Goal: Task Accomplishment & Management: Manage account settings

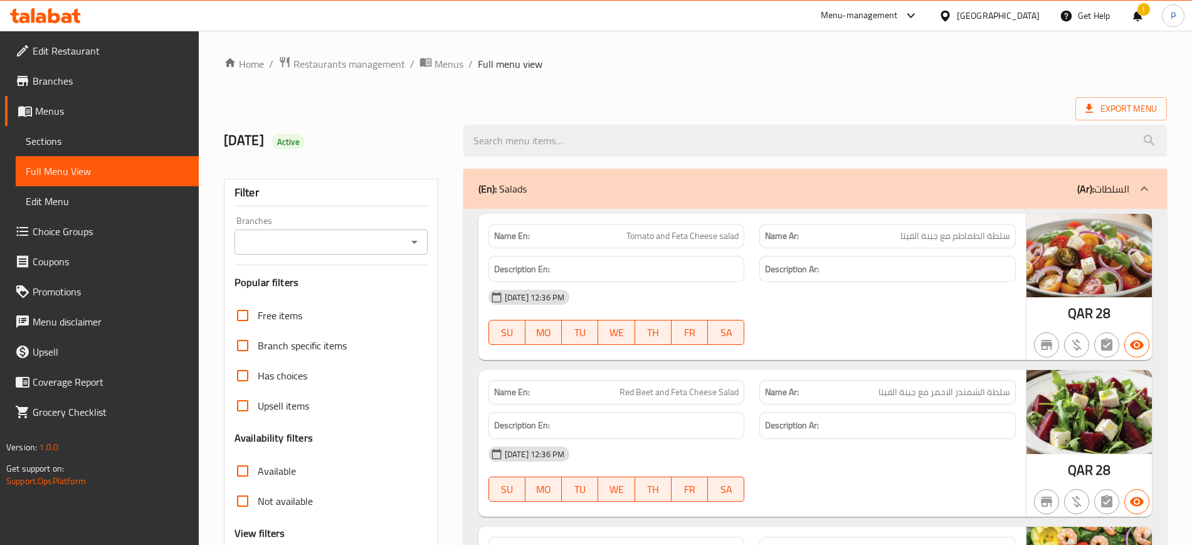
click at [1034, 9] on div "[GEOGRAPHIC_DATA]" at bounding box center [998, 16] width 83 height 14
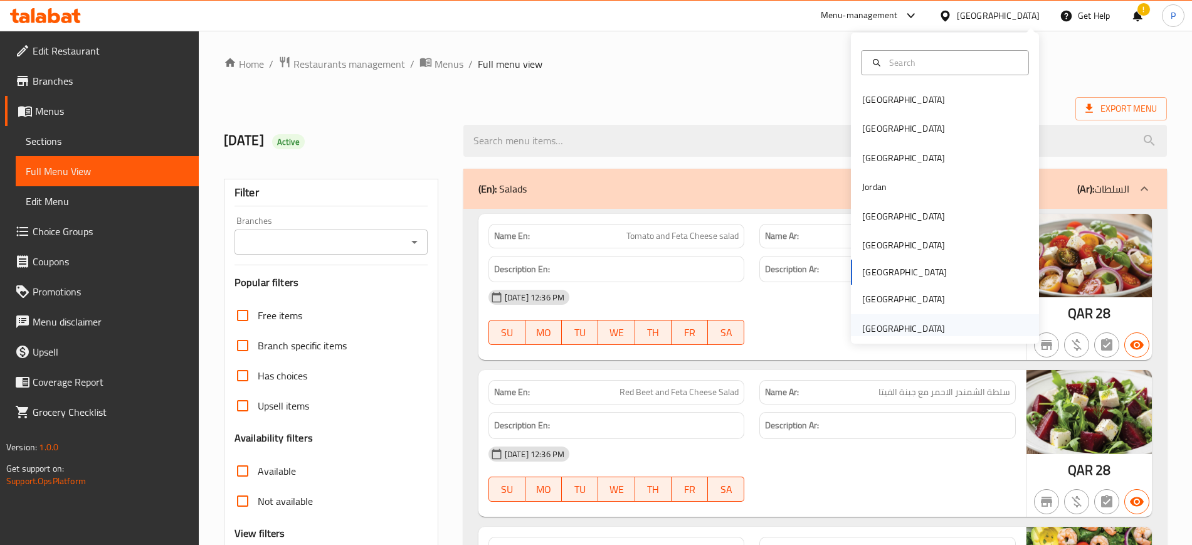
click at [888, 326] on div "[GEOGRAPHIC_DATA]" at bounding box center [903, 329] width 83 height 14
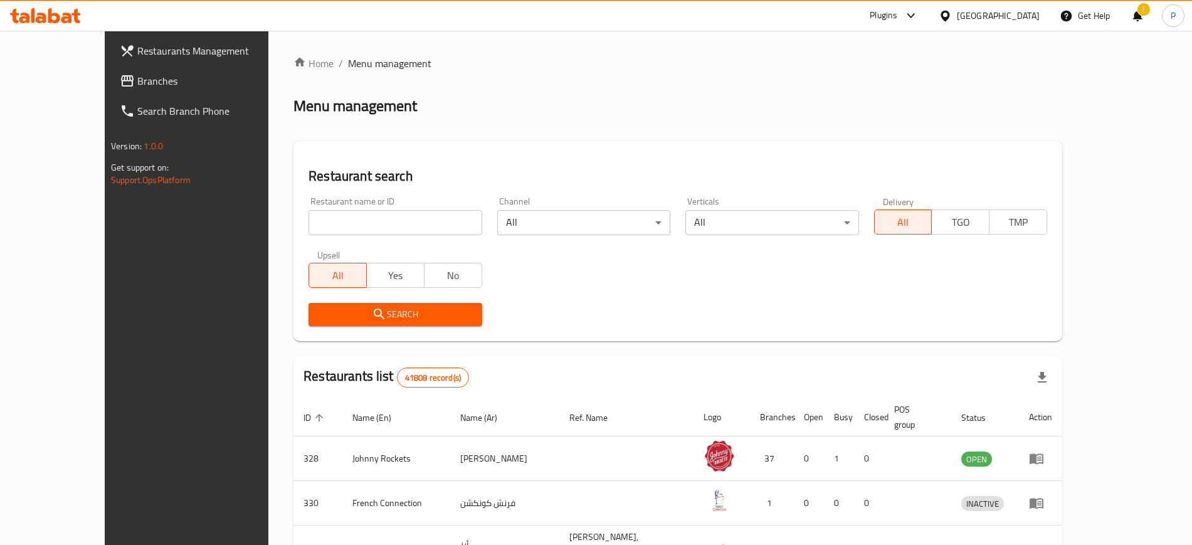
click at [345, 199] on div "Restaurant name or ID Restaurant name or ID" at bounding box center [394, 216] width 173 height 38
click at [323, 215] on input "search" at bounding box center [394, 222] width 173 height 25
paste input "Kabab Al Madina"
type input "Kabab Al Madina"
click button "Search" at bounding box center [394, 314] width 173 height 23
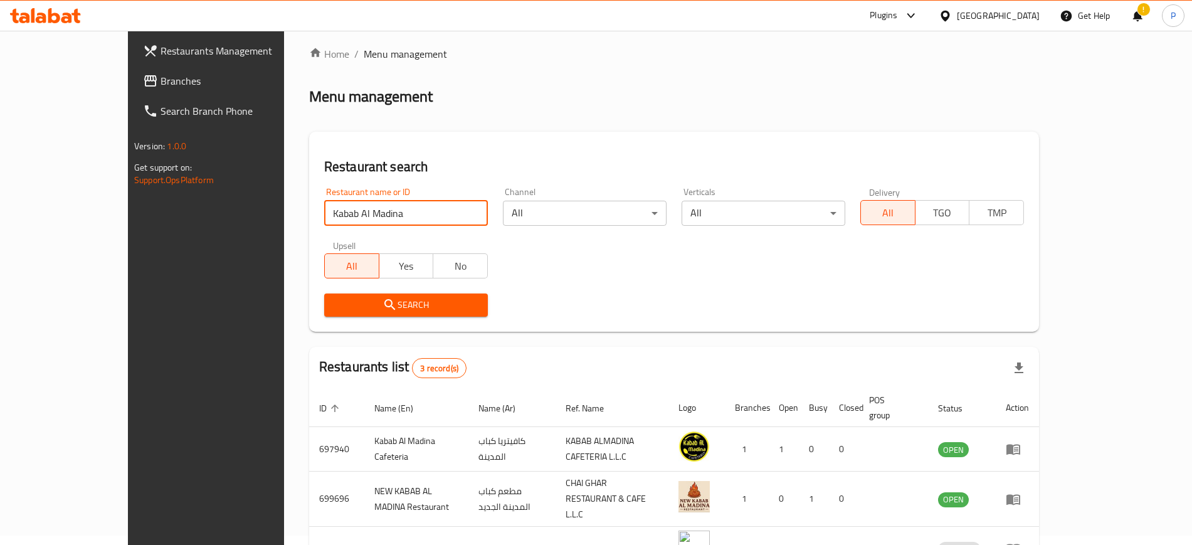
scroll to position [79, 0]
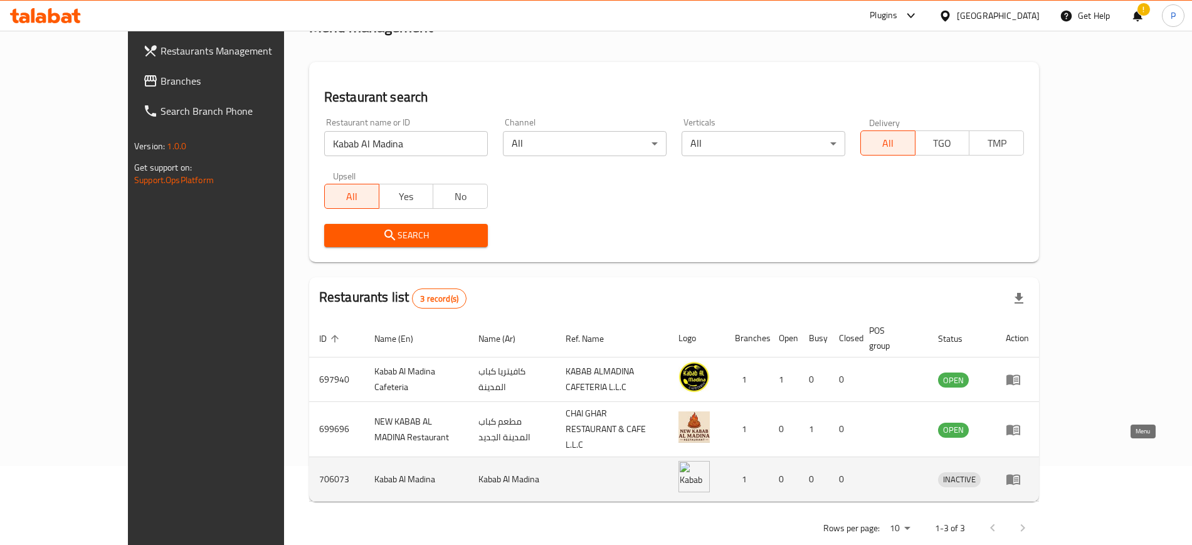
click at [1029, 471] on link "enhanced table" at bounding box center [1016, 478] width 23 height 15
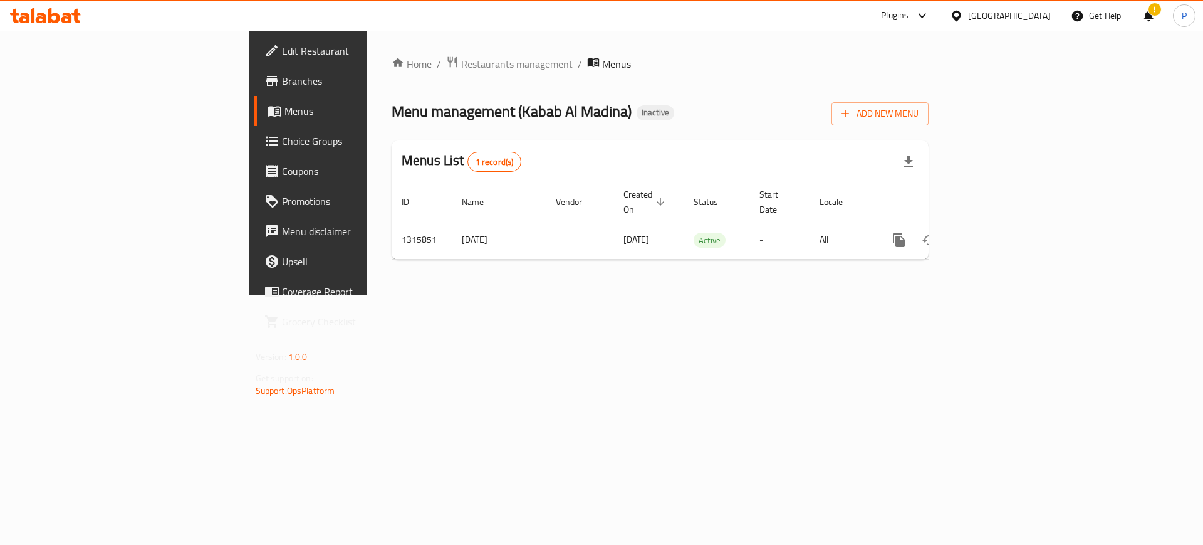
drag, startPoint x: 461, startPoint y: 298, endPoint x: 783, endPoint y: 288, distance: 322.3
click at [461, 295] on div "Home / Restaurants management / Menus Menu management ( Kabab Al Madina ) Inact…" at bounding box center [660, 163] width 587 height 264
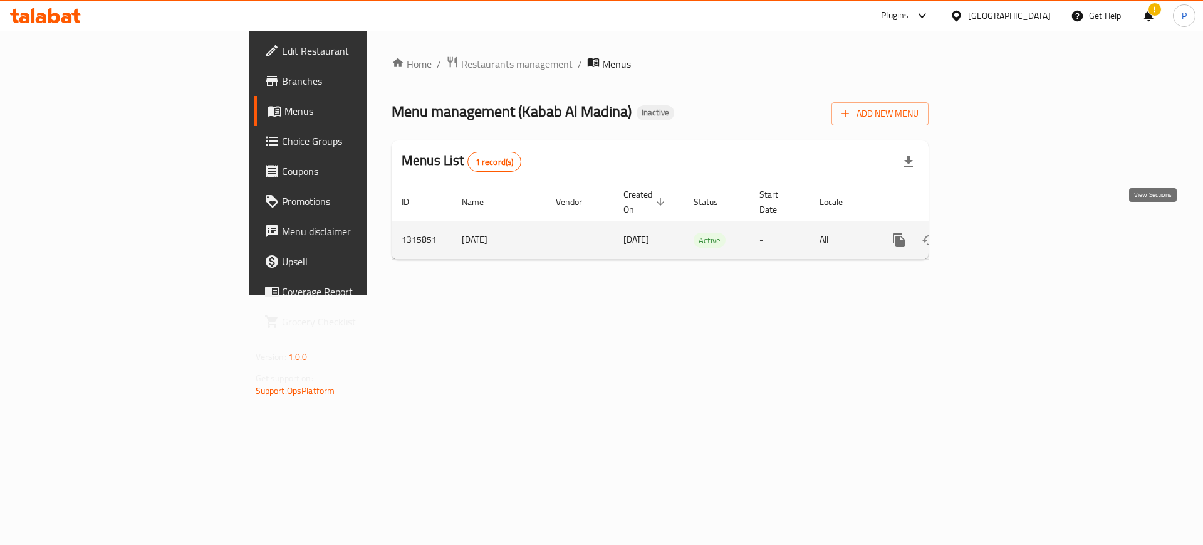
click at [997, 233] on icon "enhanced table" at bounding box center [989, 240] width 15 height 15
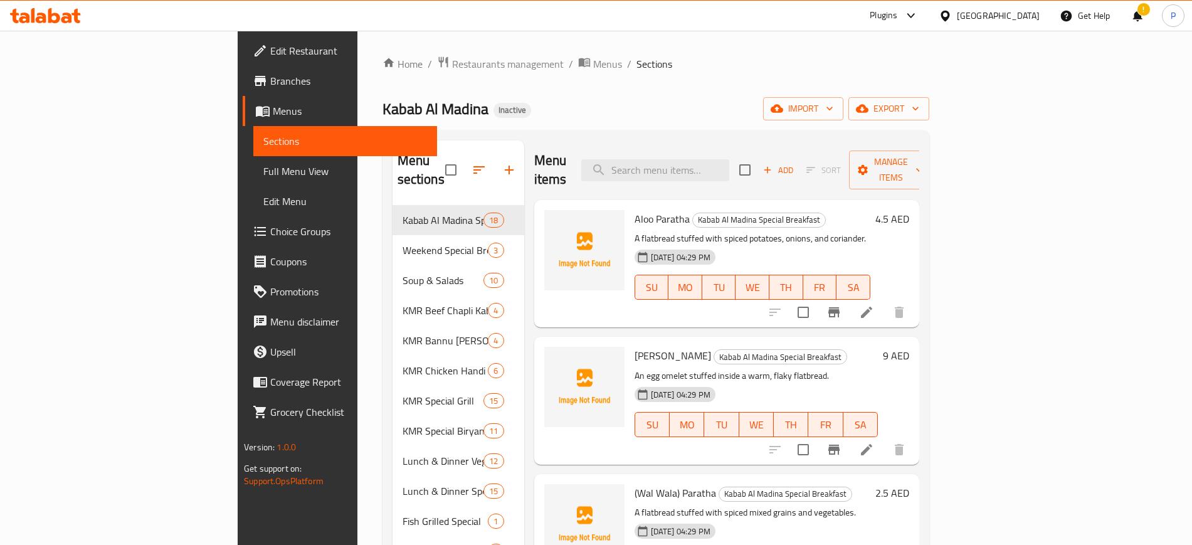
drag, startPoint x: 475, startPoint y: 96, endPoint x: 559, endPoint y: 100, distance: 84.1
click at [475, 96] on div "Home / Restaurants management / Menus / Sections Kabab Al Madina Inactive impor…" at bounding box center [655, 499] width 547 height 886
click at [833, 113] on span "import" at bounding box center [803, 109] width 60 height 16
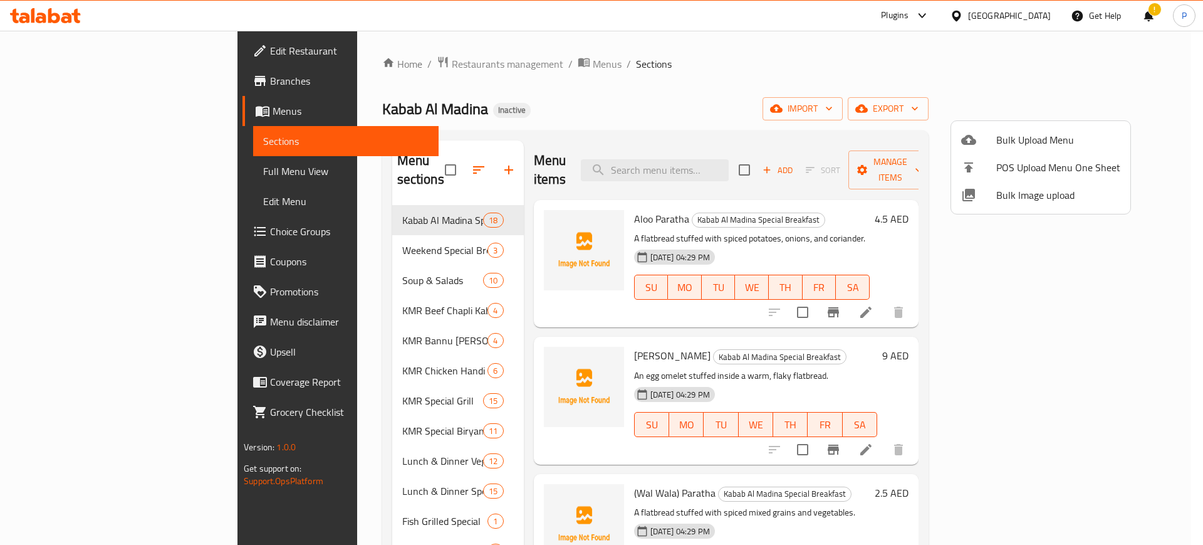
click at [1025, 192] on span "Bulk Image upload" at bounding box center [1059, 194] width 124 height 15
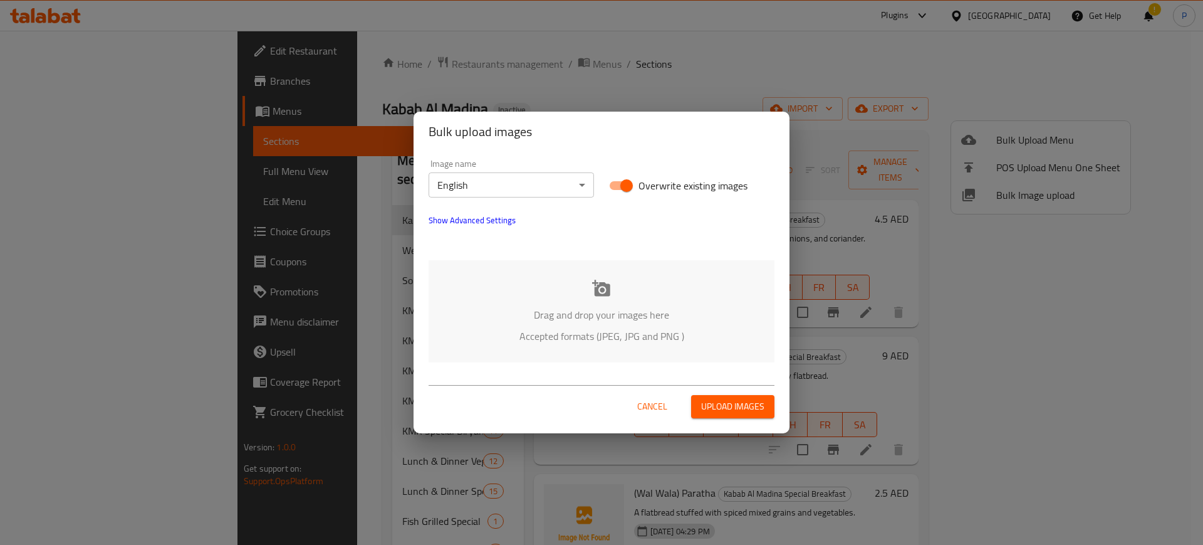
click at [621, 268] on div "Drag and drop your images here Accepted formats (JPEG, JPG and PNG )" at bounding box center [602, 311] width 346 height 102
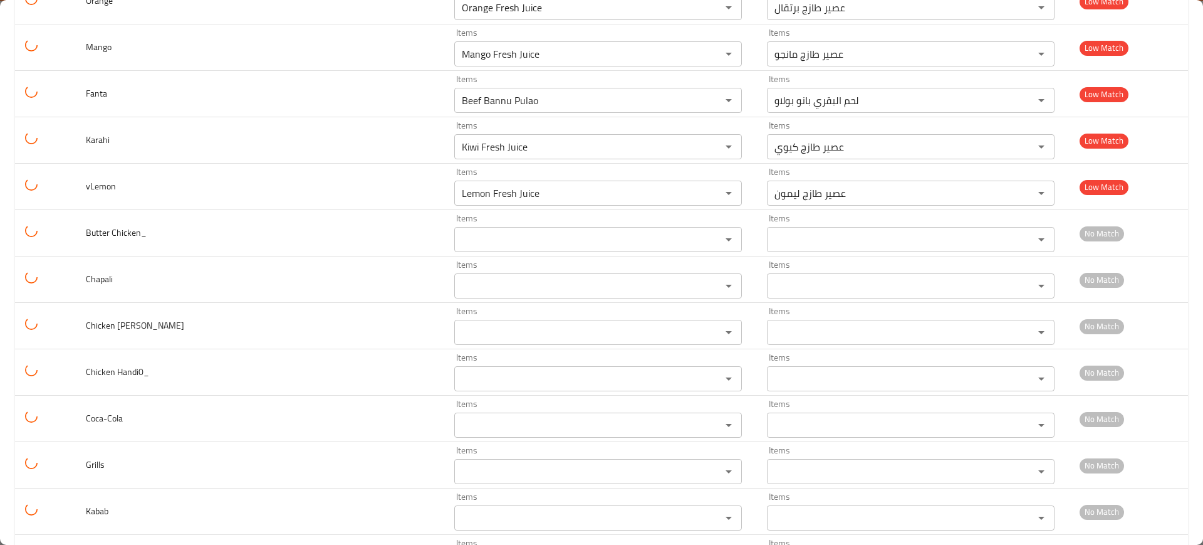
scroll to position [8207, 0]
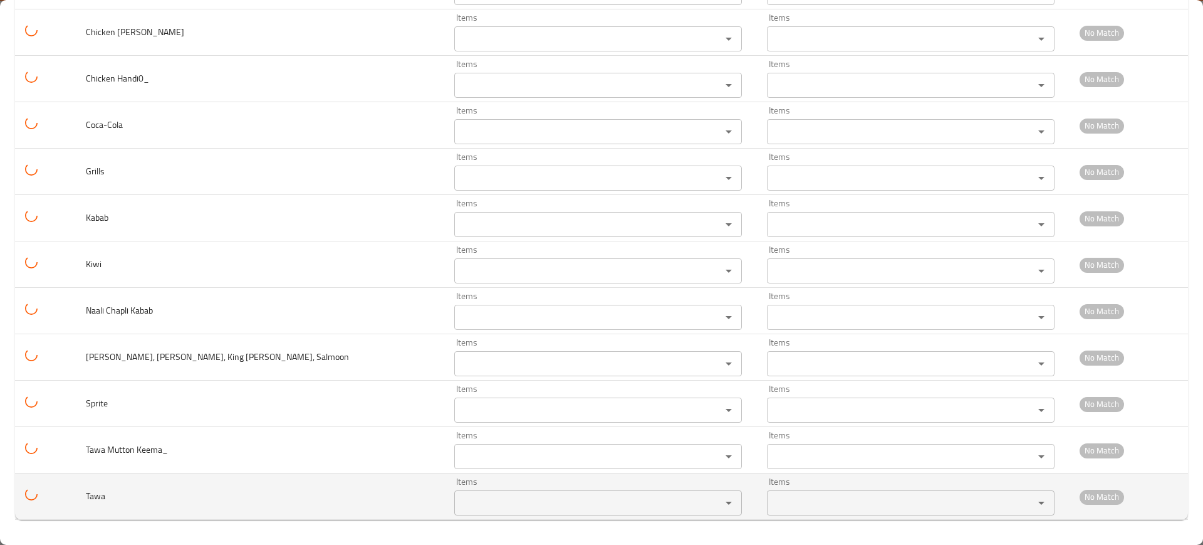
click at [103, 486] on td "Tawa" at bounding box center [260, 496] width 369 height 46
copy span "Tawa"
click at [473, 508] on input "Items" at bounding box center [579, 503] width 243 height 18
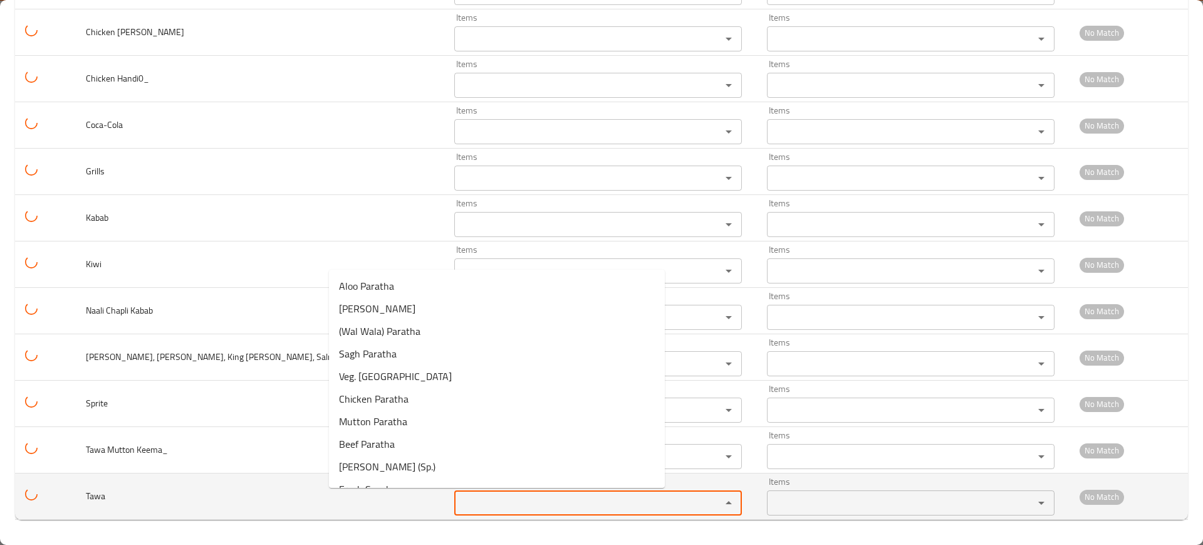
paste input "Tawa"
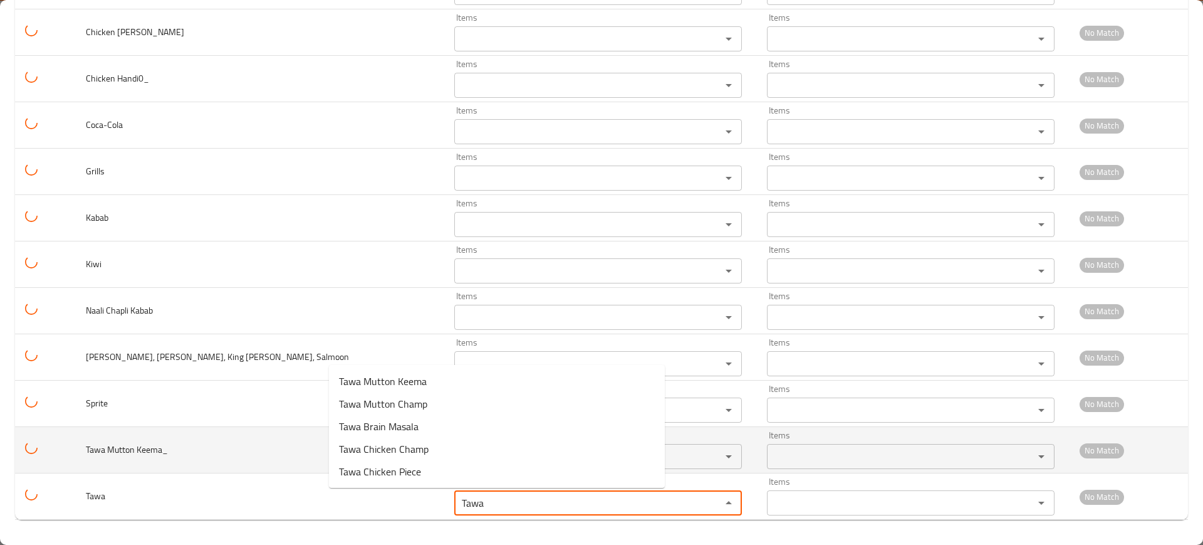
type input "Tawa"
click at [168, 445] on span "Tawa Mutton Keema_" at bounding box center [127, 449] width 82 height 16
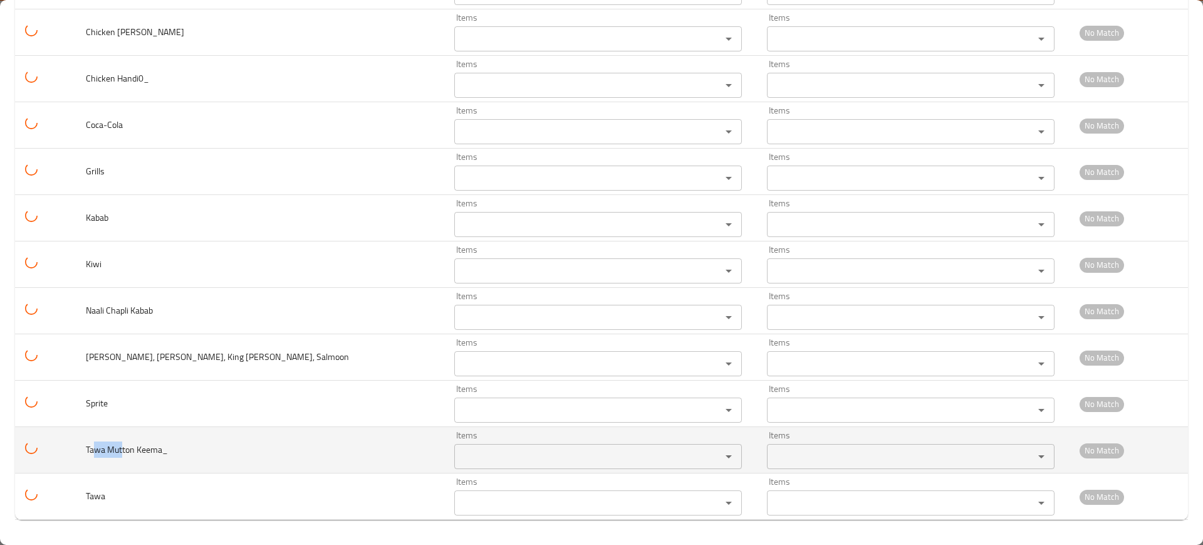
drag, startPoint x: 127, startPoint y: 448, endPoint x: 105, endPoint y: 453, distance: 23.1
click at [105, 453] on span "Tawa Mutton Keema_" at bounding box center [127, 449] width 82 height 16
copy span "wa Mut"
click at [454, 446] on div "Items" at bounding box center [598, 456] width 288 height 25
paste Keema_ "wa Mut"
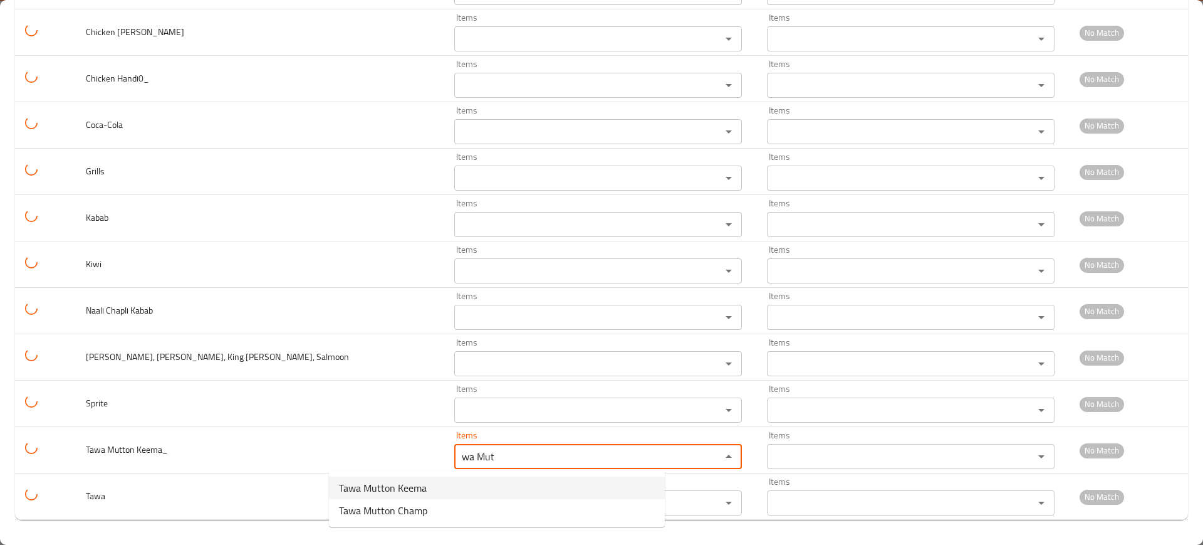
click at [373, 488] on span "Tawa Mutton Keema" at bounding box center [383, 487] width 88 height 15
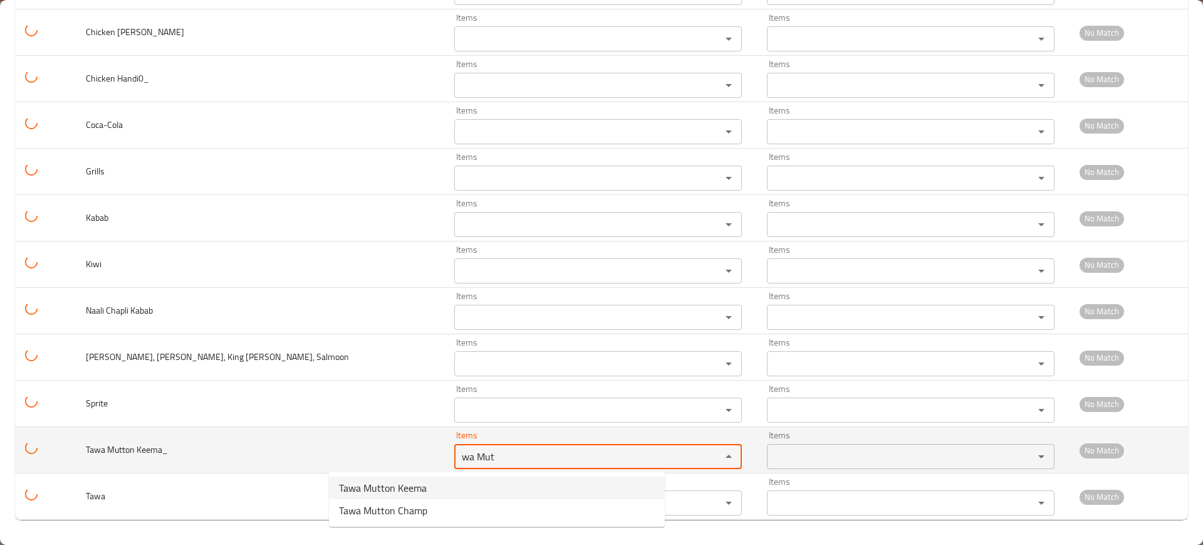
type Keema_ "Tawa Mutton Keema"
type Keema_-ar "كيما لحم ضأن طاوة"
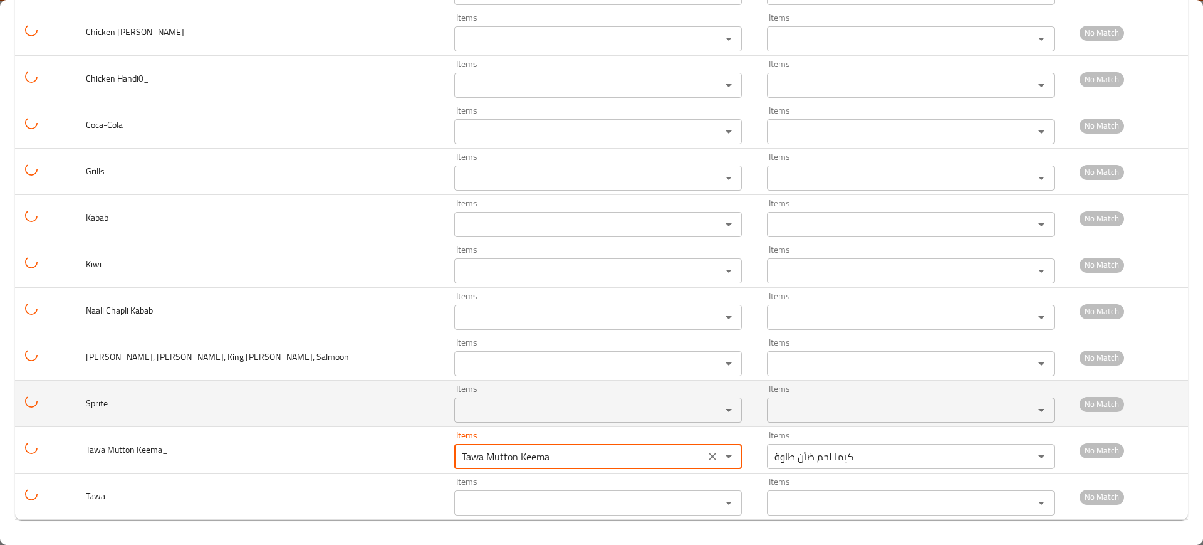
type Keema_ "Tawa Mutton Keema"
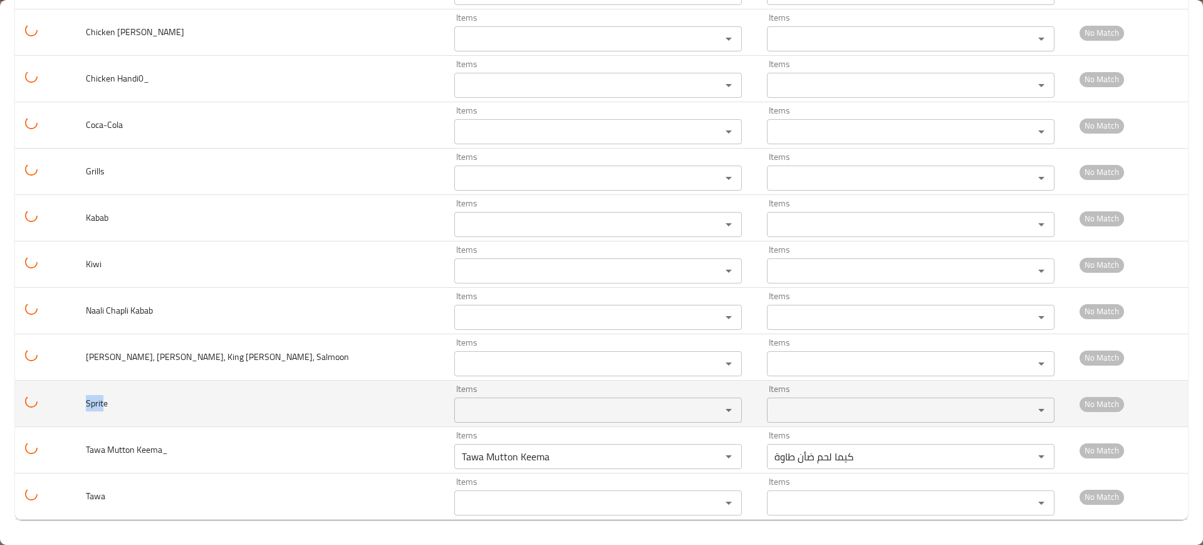
drag, startPoint x: 104, startPoint y: 404, endPoint x: 95, endPoint y: 407, distance: 9.9
click at [95, 407] on td "Sprite" at bounding box center [260, 403] width 369 height 46
copy span "Sprit"
click at [463, 396] on div "Items Items" at bounding box center [598, 403] width 288 height 38
paste input "Sprit"
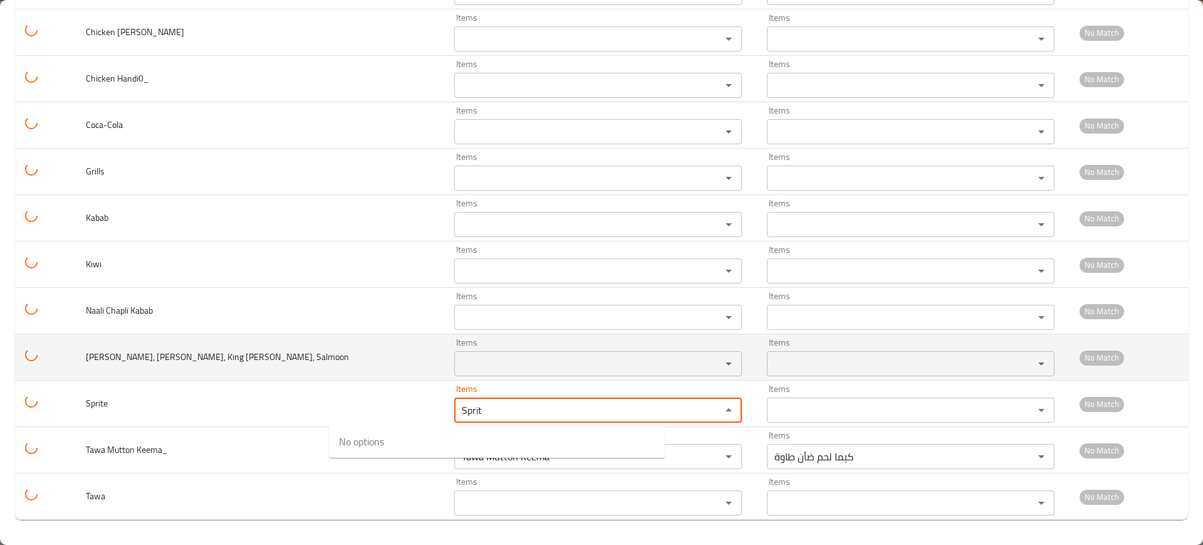
type input "Sprit"
click at [186, 347] on td "[PERSON_NAME], [PERSON_NAME], King [PERSON_NAME], Salmoon" at bounding box center [260, 357] width 369 height 46
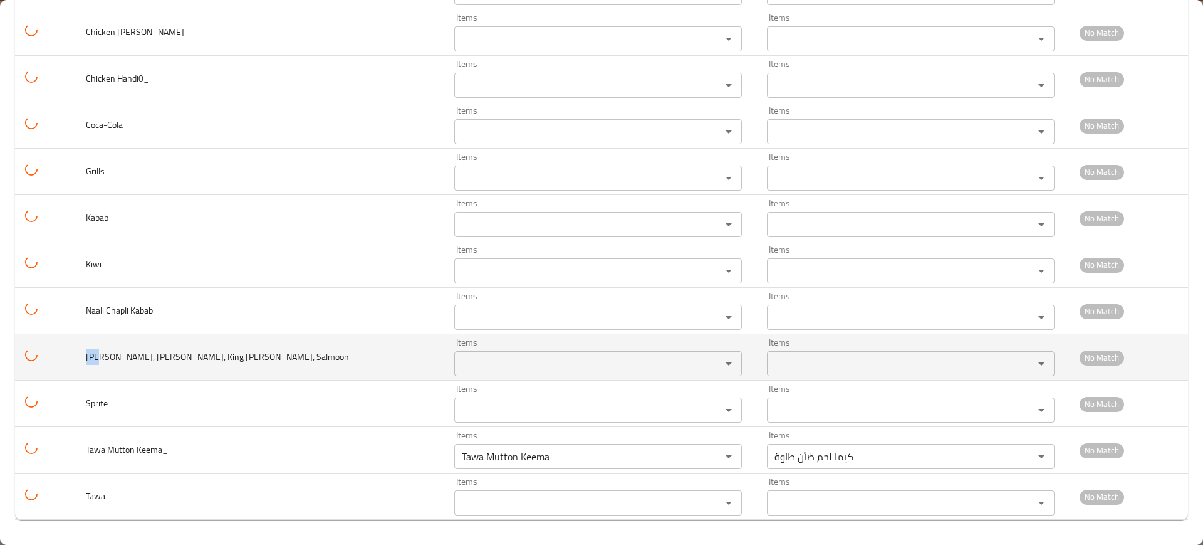
drag, startPoint x: 95, startPoint y: 357, endPoint x: 110, endPoint y: 355, distance: 15.1
click at [93, 355] on td "[PERSON_NAME], [PERSON_NAME], King [PERSON_NAME], Salmoon" at bounding box center [260, 357] width 369 height 46
copy span "She"
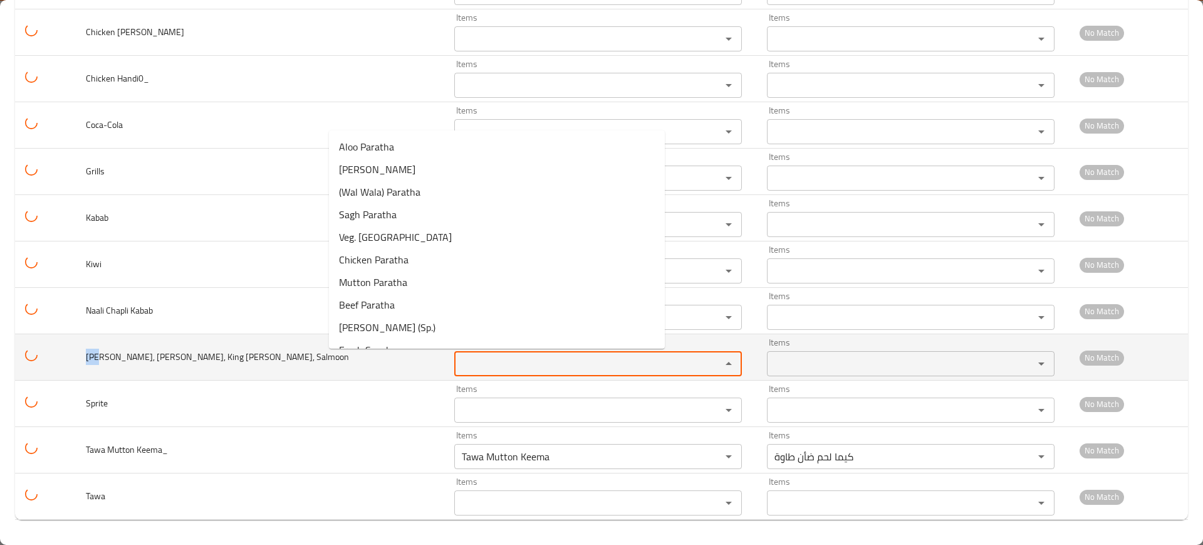
click at [458, 372] on Salmoon "Items" at bounding box center [579, 364] width 243 height 18
paste Salmoon "She"
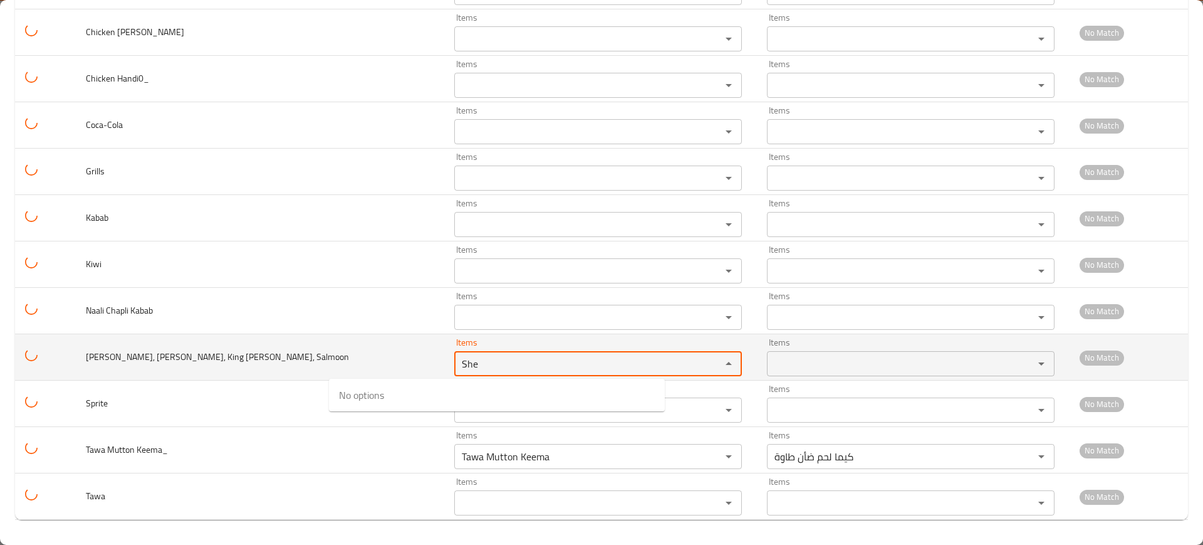
type Salmoon "She"
click at [212, 365] on td "[PERSON_NAME], [PERSON_NAME], King [PERSON_NAME], Salmoon" at bounding box center [260, 357] width 369 height 46
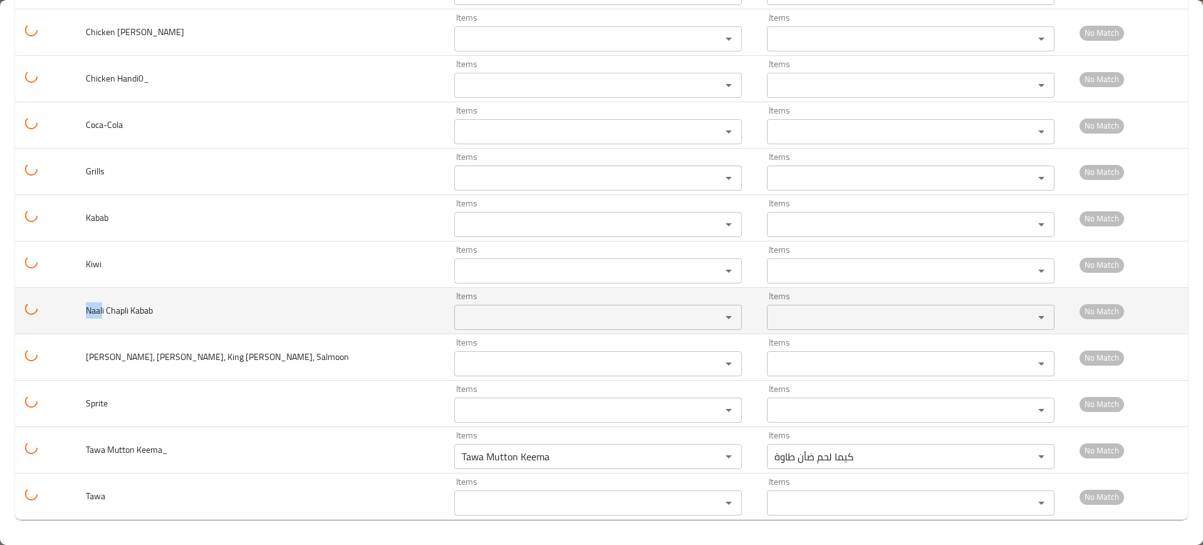
drag, startPoint x: 112, startPoint y: 312, endPoint x: 86, endPoint y: 320, distance: 27.6
click at [86, 320] on td "Naali Chapli Kabab" at bounding box center [260, 311] width 369 height 46
copy span "Naal"
click at [444, 331] on td "Items Items" at bounding box center [600, 311] width 313 height 46
click at [458, 323] on Kabab "Items" at bounding box center [579, 317] width 243 height 18
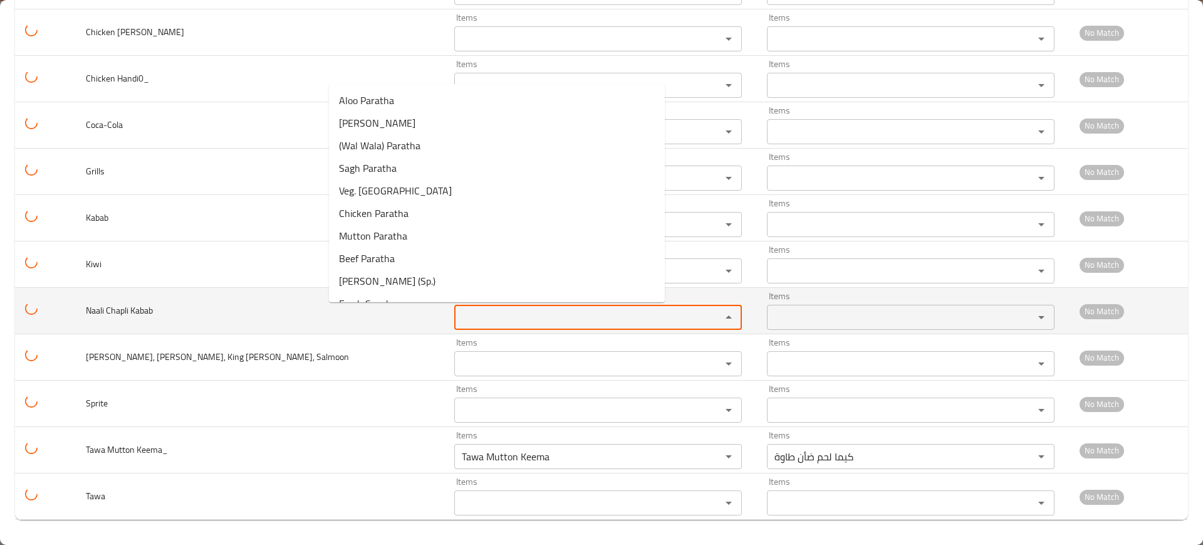
paste Kabab "Naal"
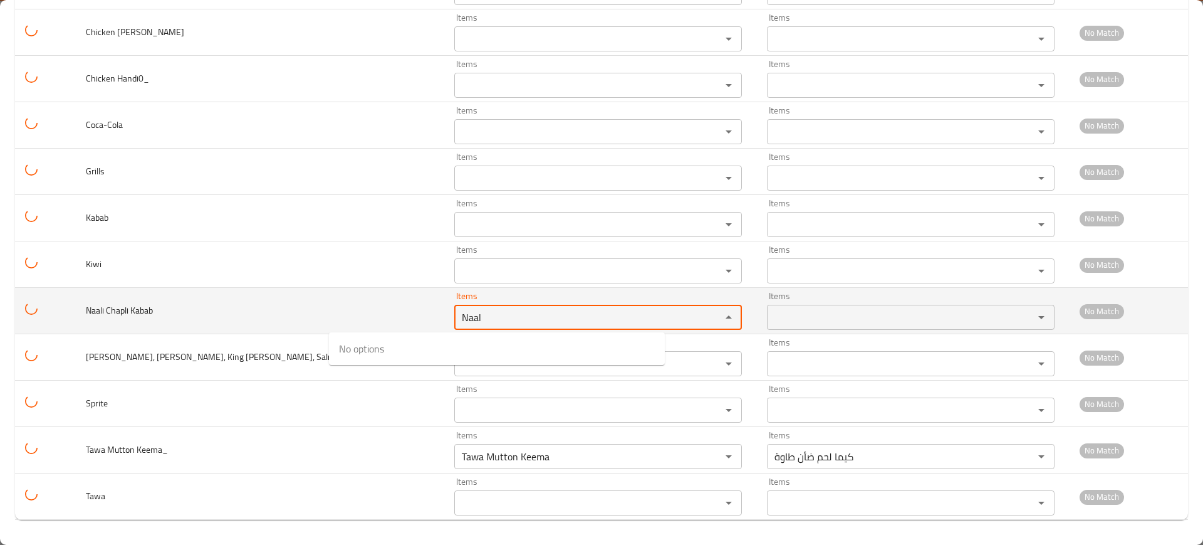
type Kabab "Naal"
click at [186, 317] on td "Naali Chapli Kabab" at bounding box center [260, 311] width 369 height 46
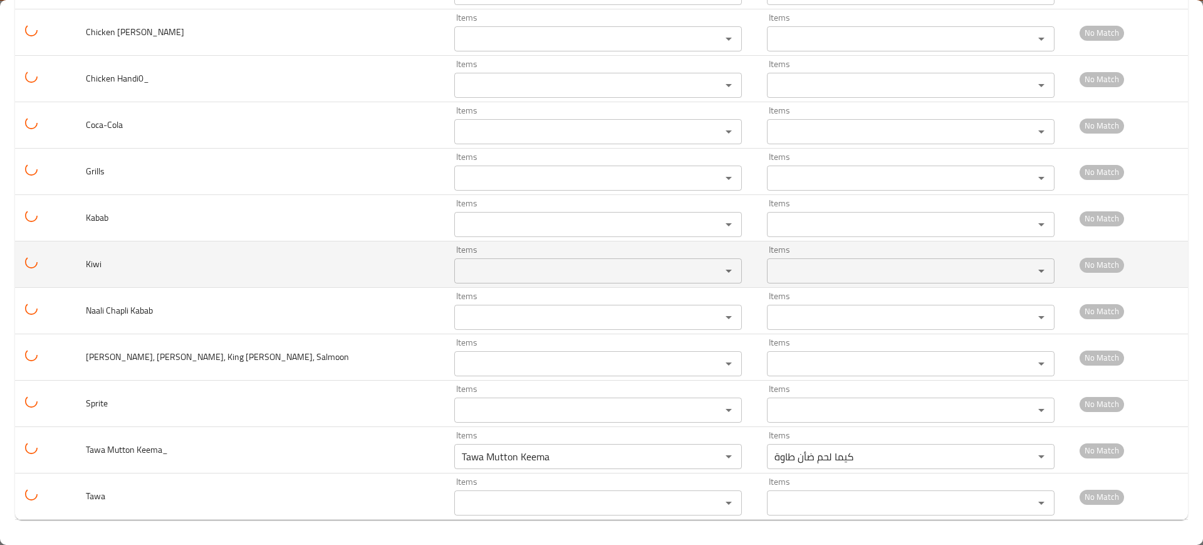
click at [102, 270] on span "Kiwi" at bounding box center [94, 264] width 16 height 16
copy span "Kiwi"
click at [458, 265] on input "Items" at bounding box center [579, 271] width 243 height 18
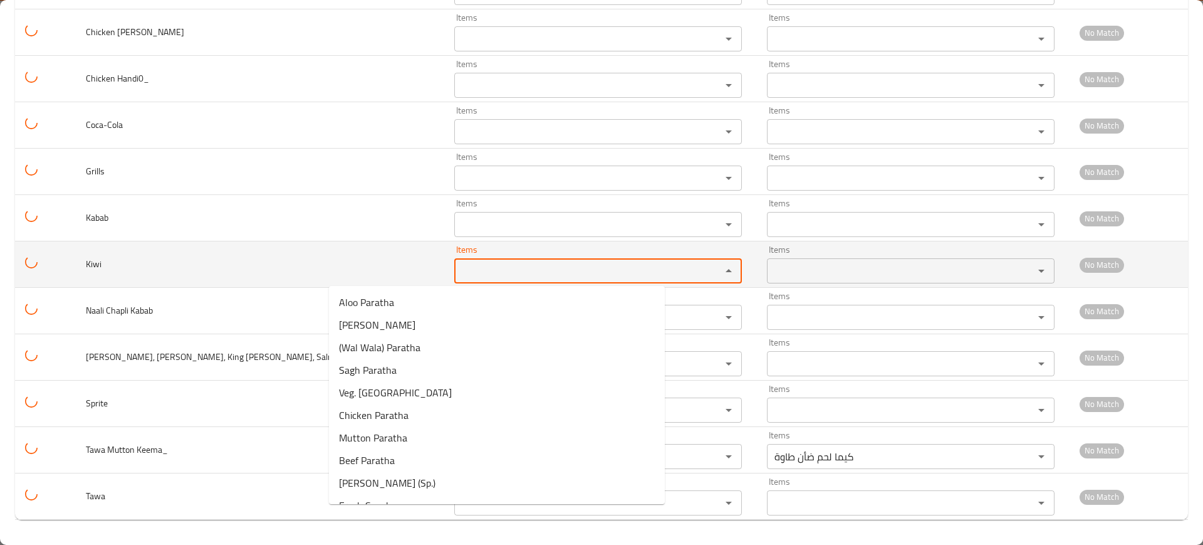
paste input "Kiwi"
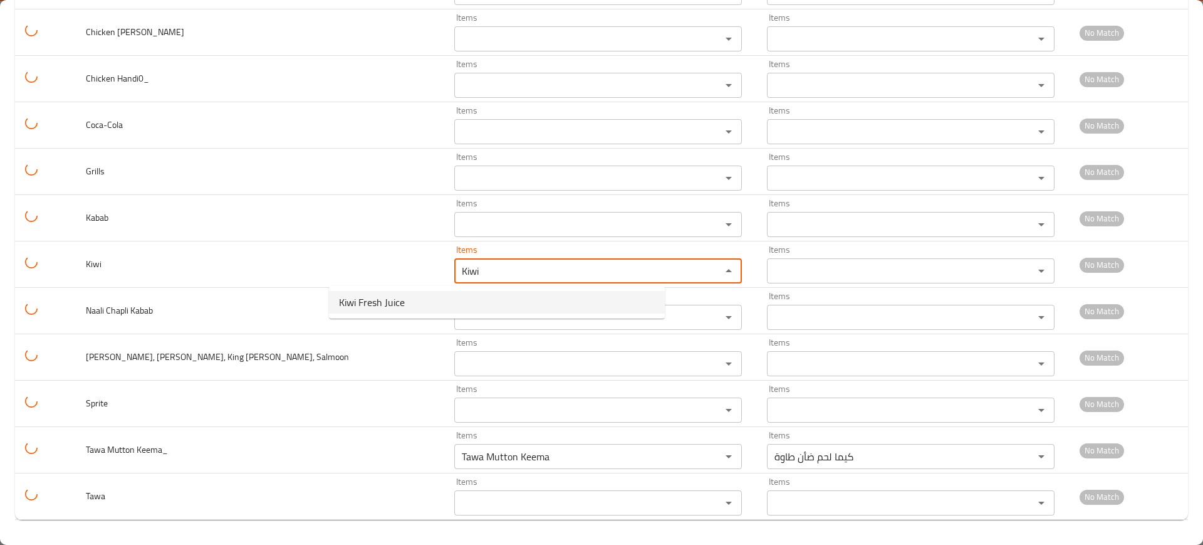
click at [397, 298] on span "Kiwi Fresh Juice" at bounding box center [372, 302] width 66 height 15
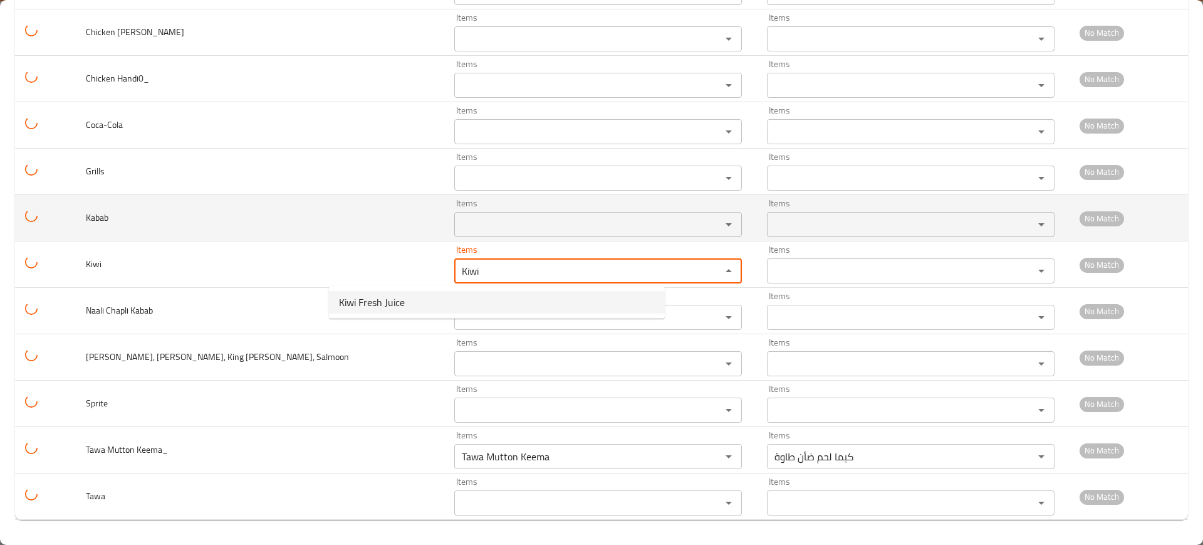
type input "Kiwi Fresh Juice"
type input "عصير طازج كيوي"
type input "Kiwi Fresh Juice"
click at [107, 224] on span "Kabab" at bounding box center [97, 217] width 23 height 16
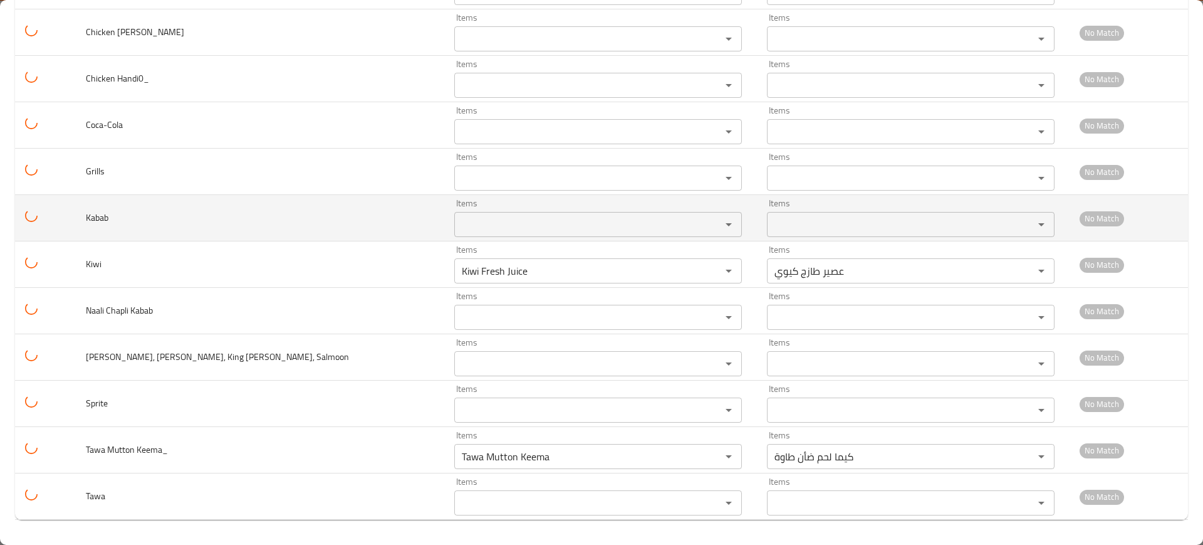
click at [107, 224] on span "Kabab" at bounding box center [97, 217] width 23 height 16
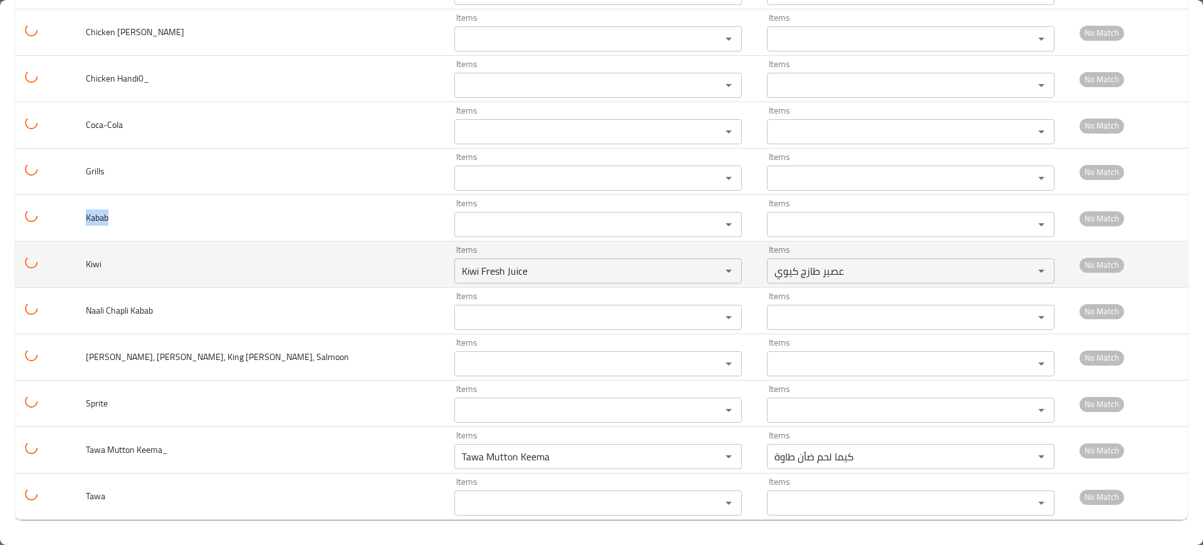
copy span "Kabab"
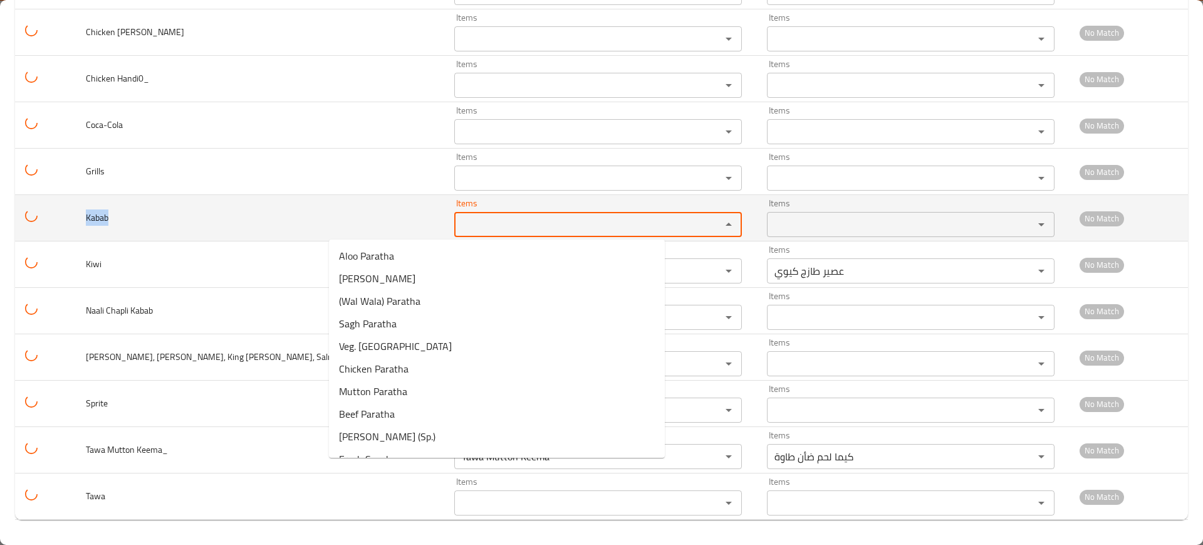
click at [458, 217] on input "Items" at bounding box center [579, 225] width 243 height 18
paste input "Kabab"
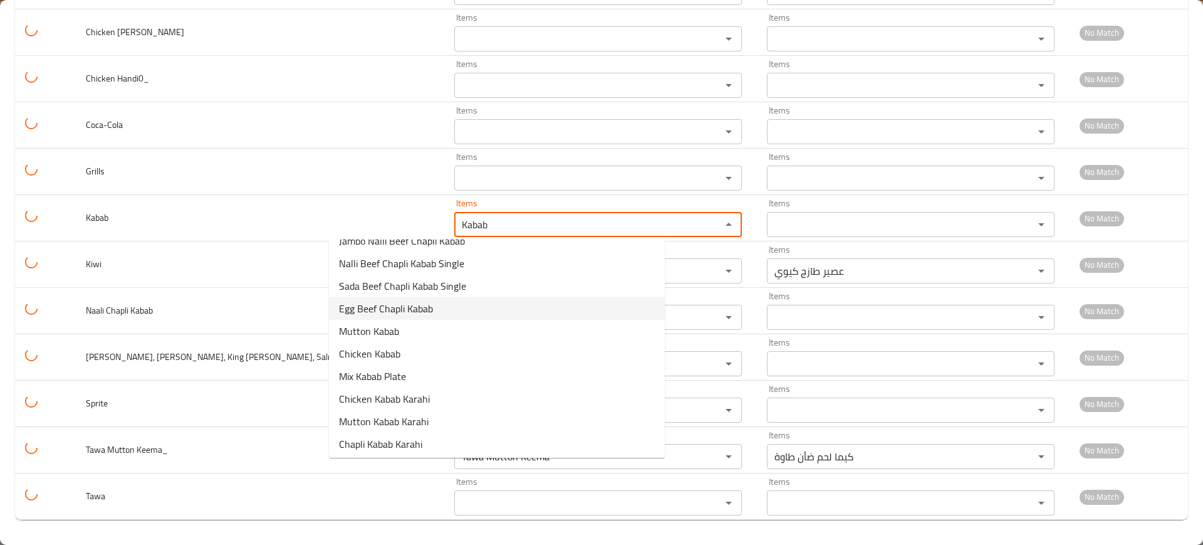
scroll to position [18, 0]
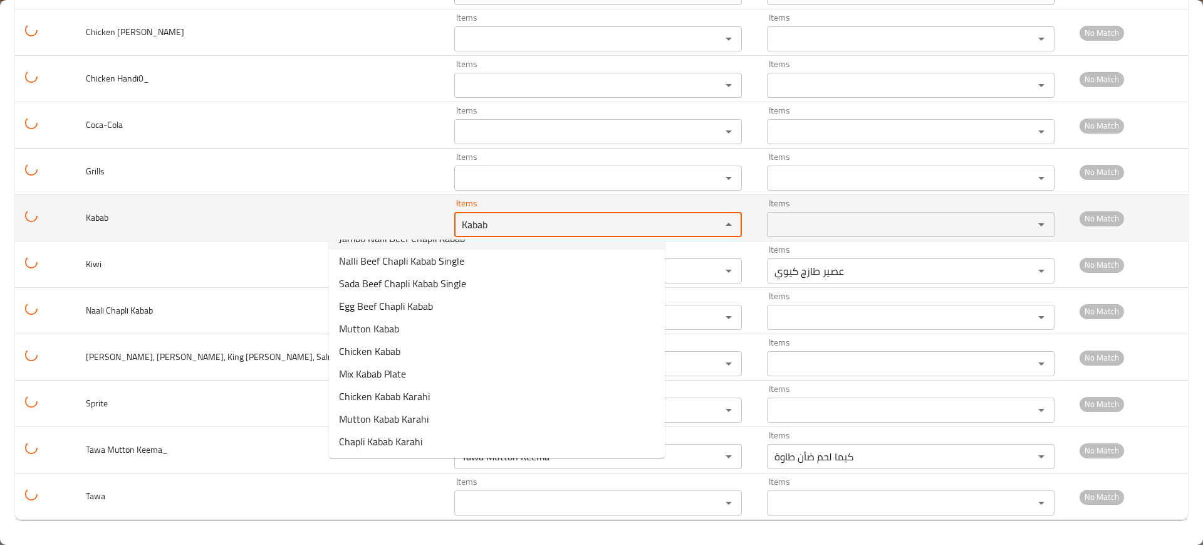
type input "Kabab"
click at [260, 221] on td "Kabab" at bounding box center [260, 218] width 369 height 46
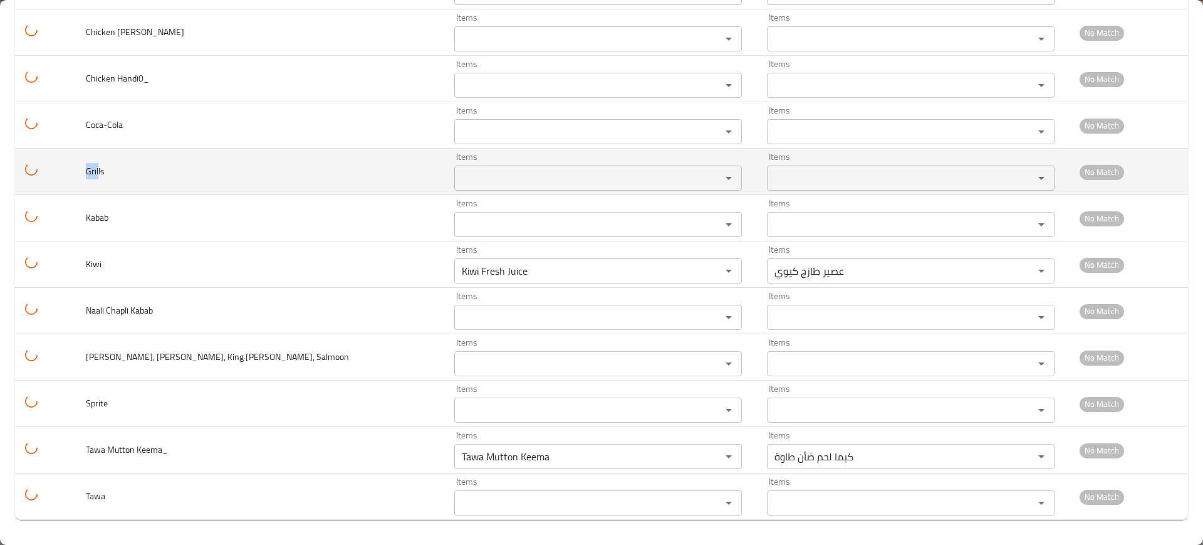
drag, startPoint x: 109, startPoint y: 168, endPoint x: 94, endPoint y: 169, distance: 15.1
click at [94, 169] on td "Grills" at bounding box center [260, 172] width 369 height 46
copy span "Gril"
click at [458, 169] on input "Items" at bounding box center [579, 178] width 243 height 18
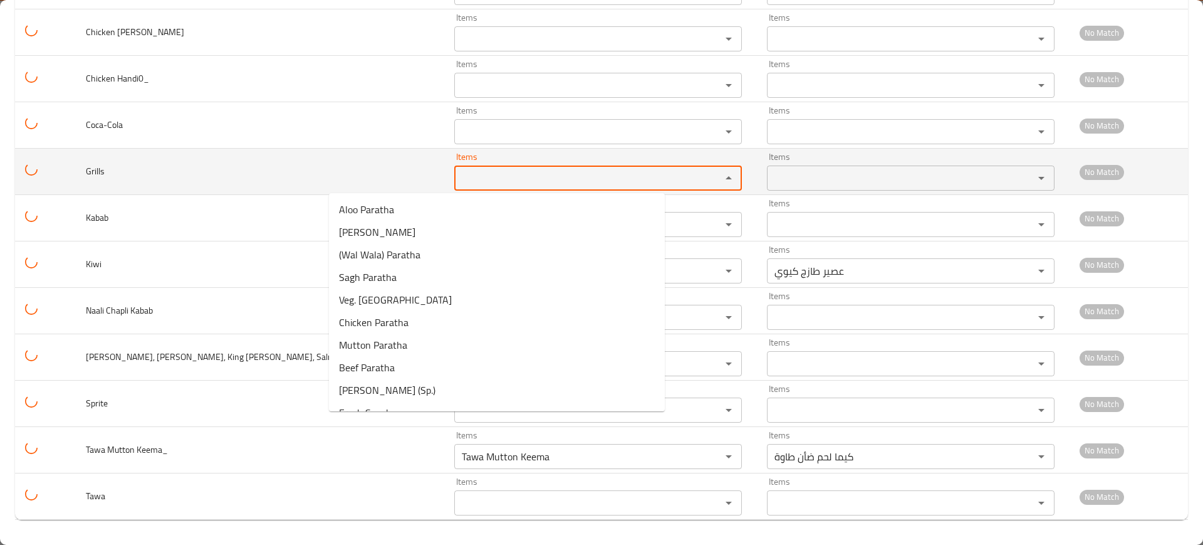
paste input "Gril"
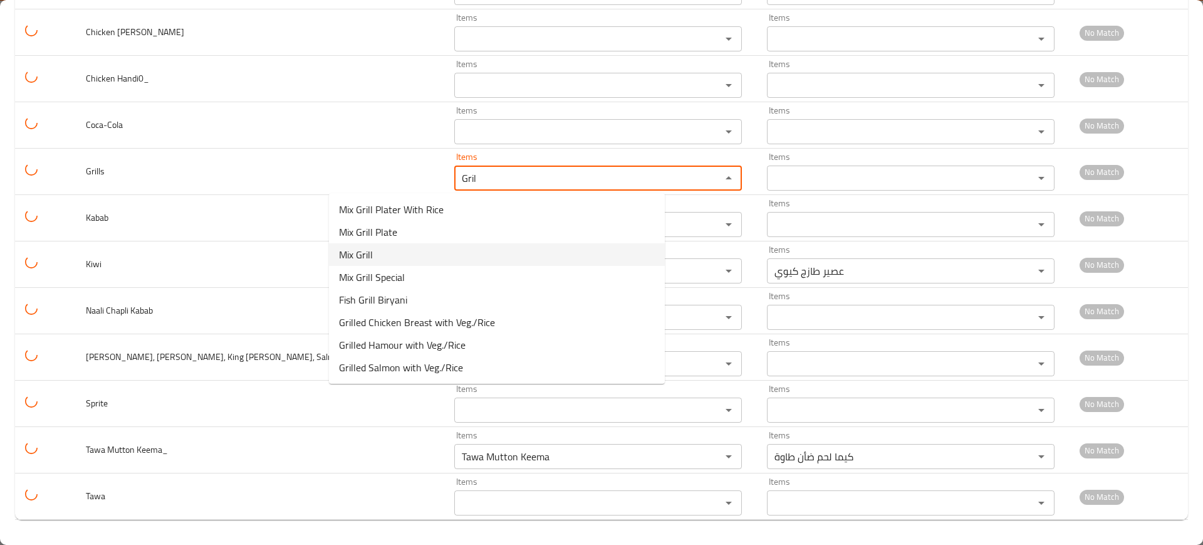
click at [374, 255] on li "Mix Grill" at bounding box center [497, 254] width 336 height 23
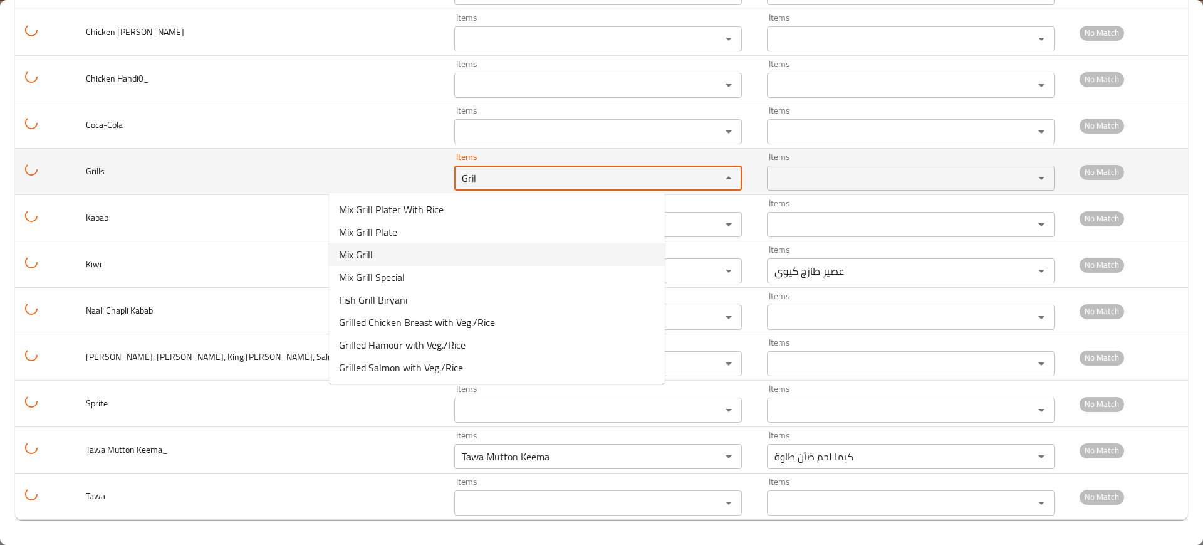
type input "Mix Grill"
type input "مشكل مشاوي"
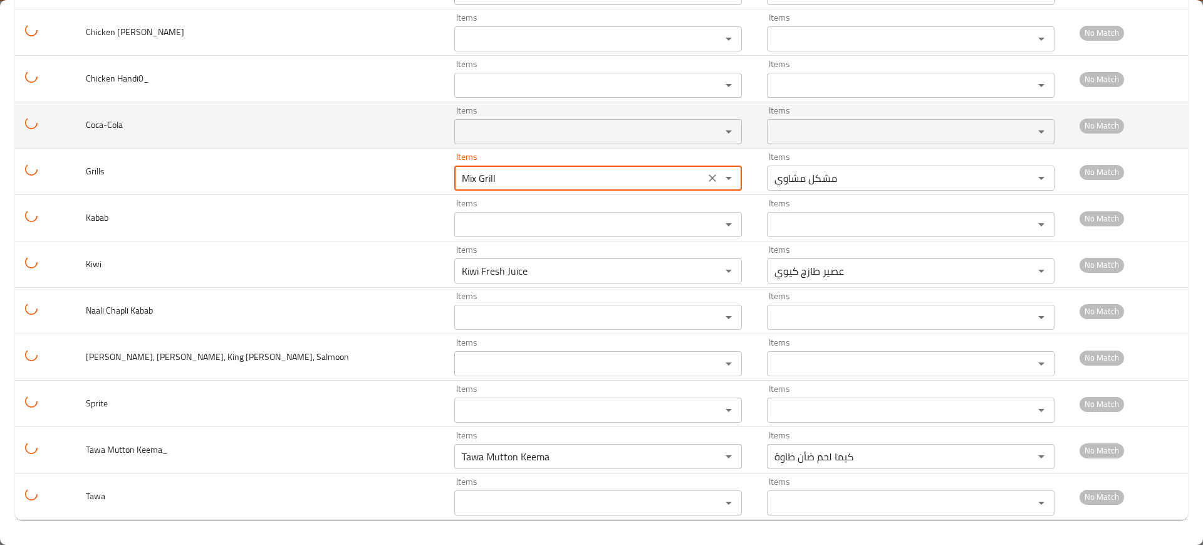
type input "Mix Grill"
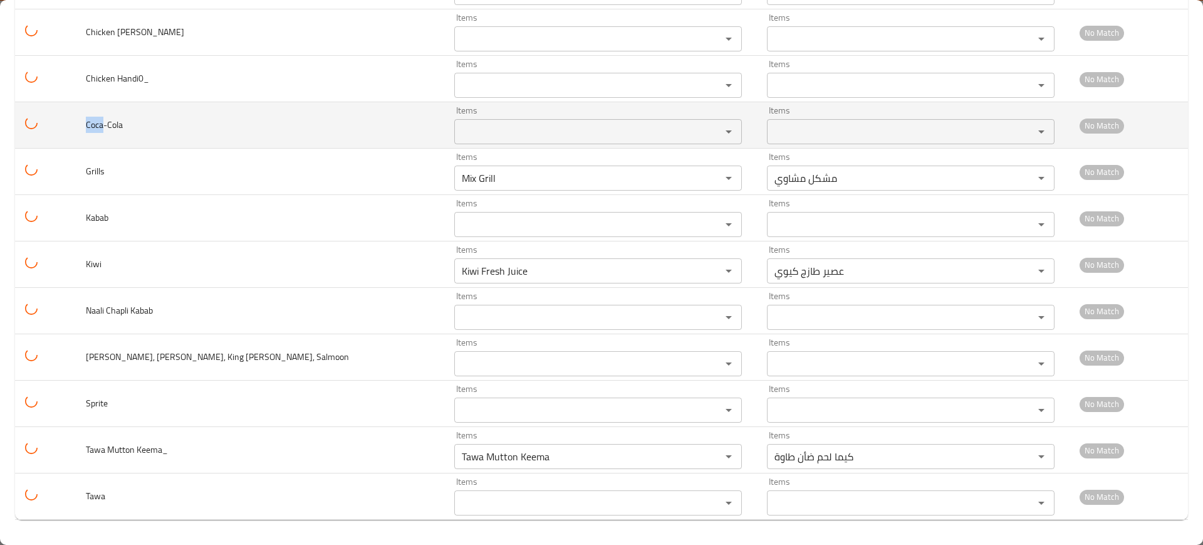
drag, startPoint x: 115, startPoint y: 126, endPoint x: 94, endPoint y: 120, distance: 21.6
click at [93, 120] on td "Coca-Cola" at bounding box center [260, 125] width 369 height 46
copy span "Coca"
click at [458, 139] on input "Items" at bounding box center [579, 132] width 243 height 18
paste input "Coca"
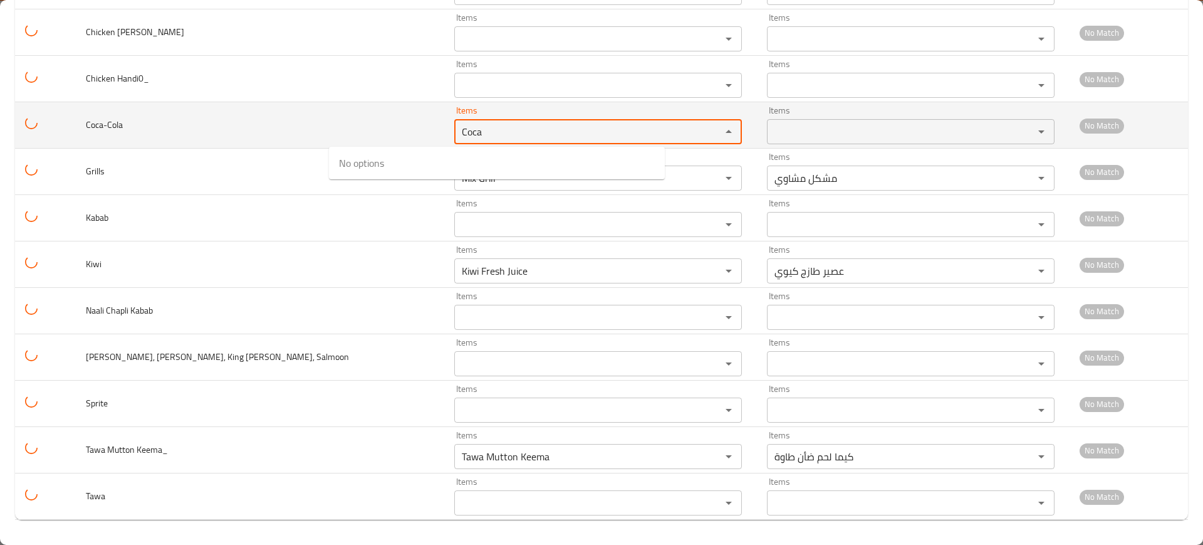
type input "Coca"
click at [160, 103] on td "Coca-Cola" at bounding box center [260, 125] width 369 height 46
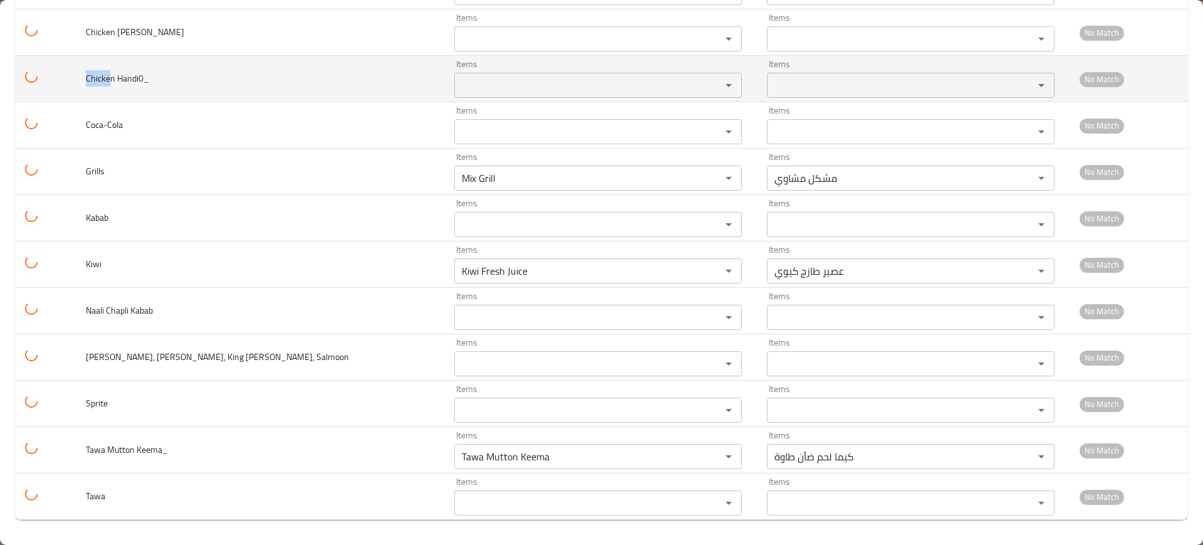
drag, startPoint x: 118, startPoint y: 71, endPoint x: 88, endPoint y: 73, distance: 30.1
click at [88, 73] on td "Chicken Handi0_" at bounding box center [260, 79] width 369 height 46
copy span "Chicke"
click at [458, 87] on Handi0_ "Items" at bounding box center [579, 85] width 243 height 18
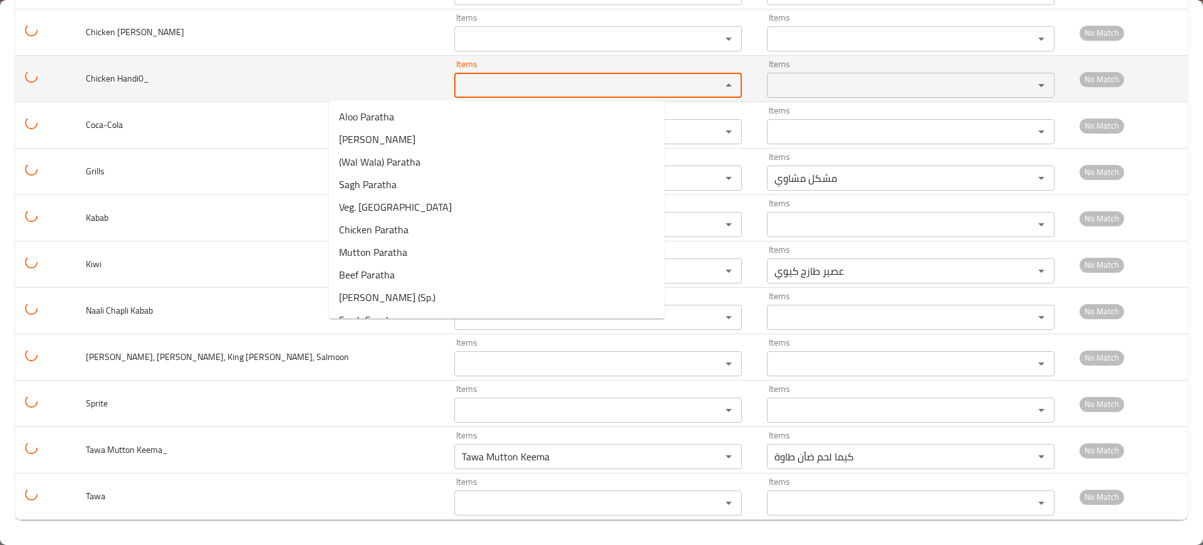
paste Handi0_ "Chicke"
type Handi0_ "Chicke"
click at [147, 83] on span "Chicken Handi0_" at bounding box center [117, 78] width 63 height 16
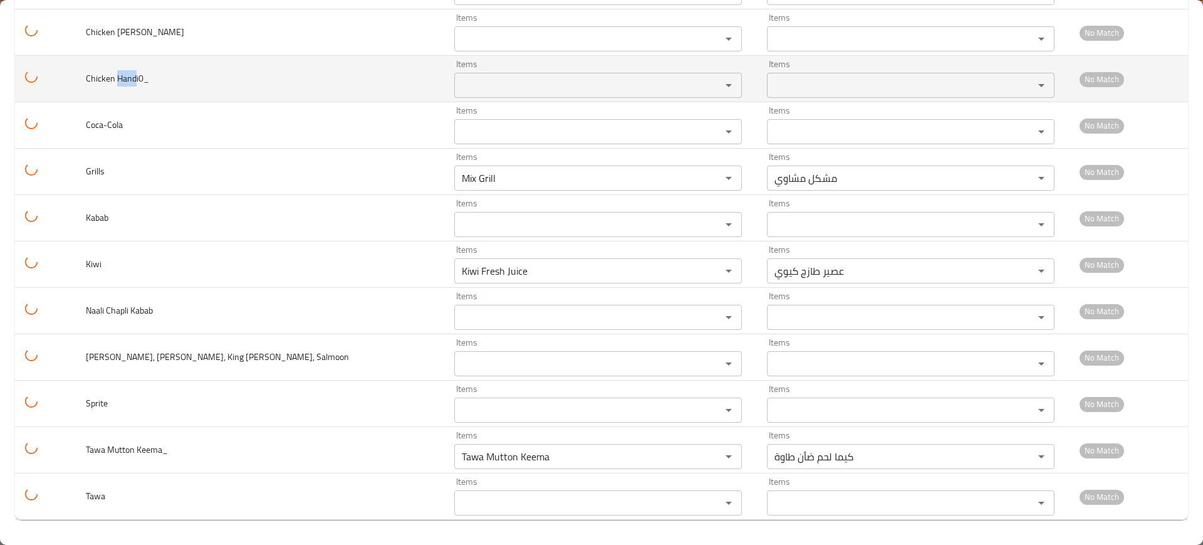
drag, startPoint x: 127, startPoint y: 75, endPoint x: 144, endPoint y: 83, distance: 18.5
click at [144, 83] on span "Chicken Handi0_" at bounding box center [117, 78] width 63 height 16
click at [454, 75] on div "Items" at bounding box center [598, 85] width 288 height 25
paste Handi0_ "Hand"
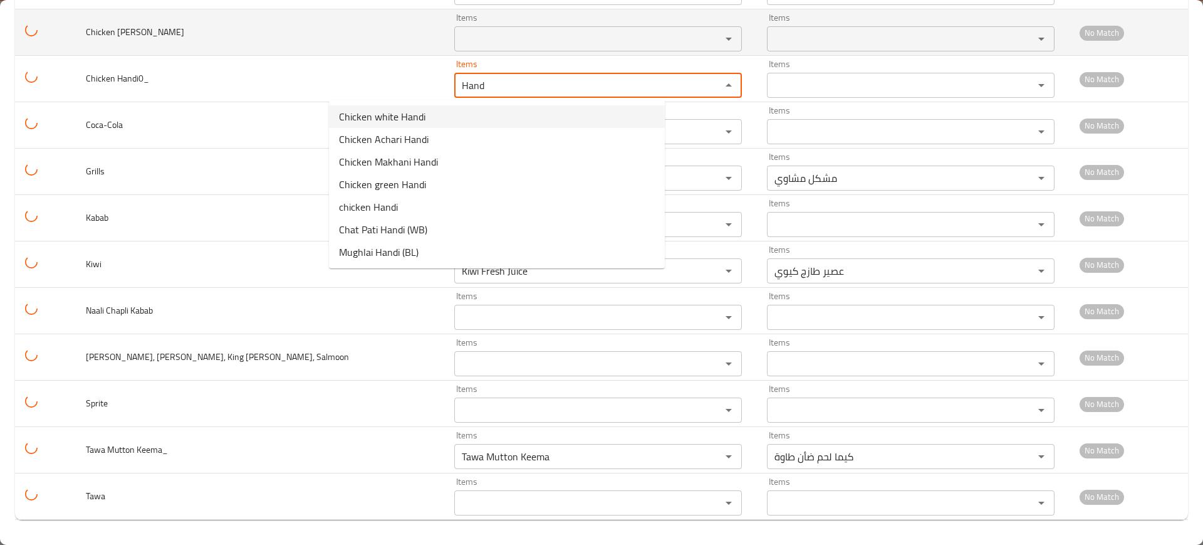
type Handi0_ "Hand"
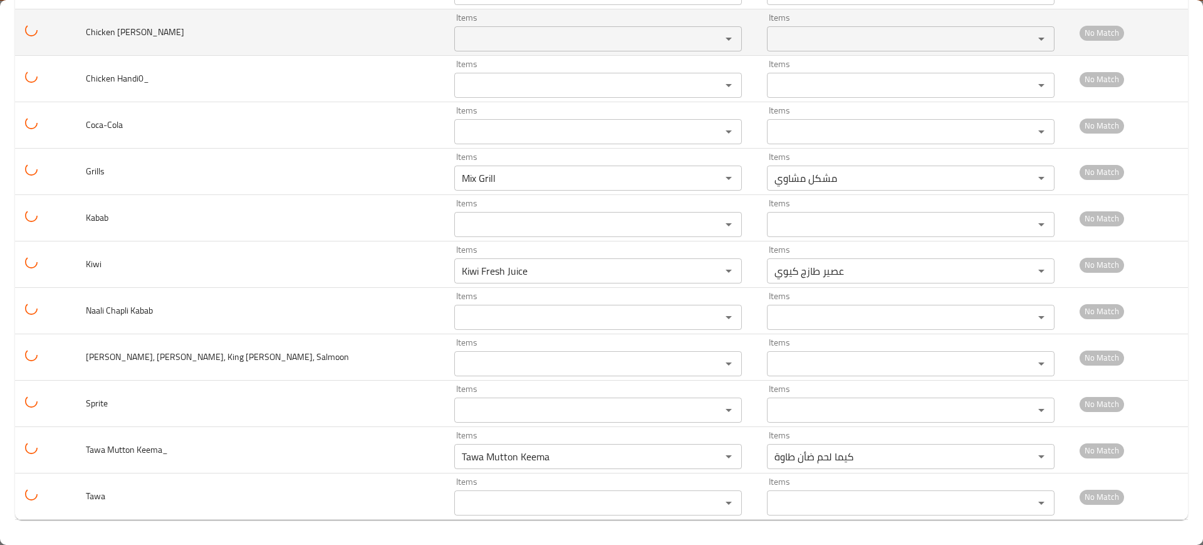
click at [189, 53] on td "Chicken [PERSON_NAME]" at bounding box center [260, 32] width 369 height 46
drag, startPoint x: 151, startPoint y: 31, endPoint x: 166, endPoint y: 31, distance: 15.1
click at [166, 31] on span "Chicken [PERSON_NAME]" at bounding box center [135, 32] width 98 height 16
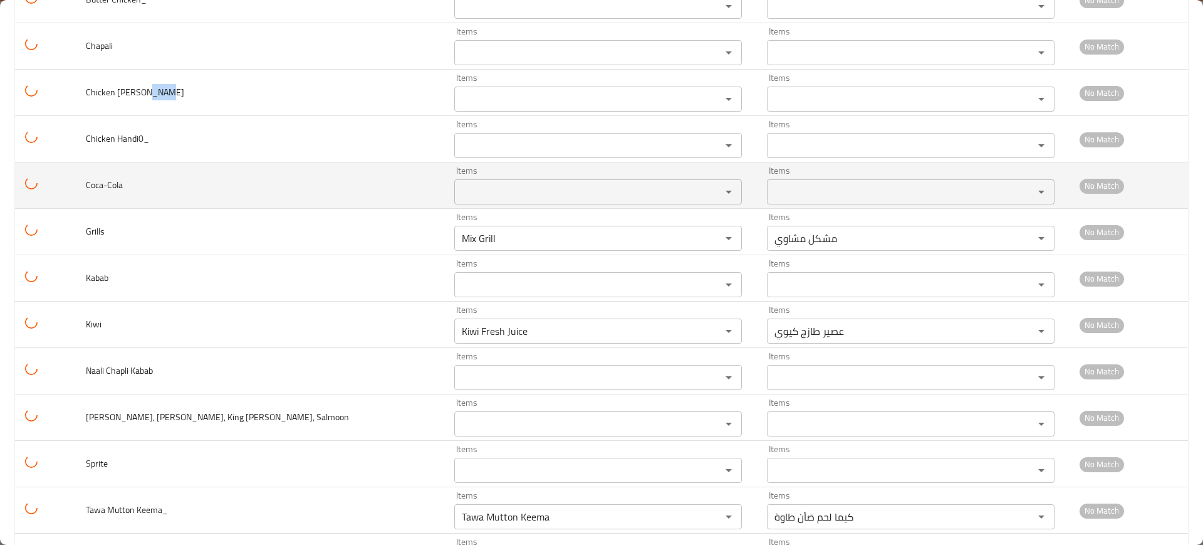
scroll to position [8129, 0]
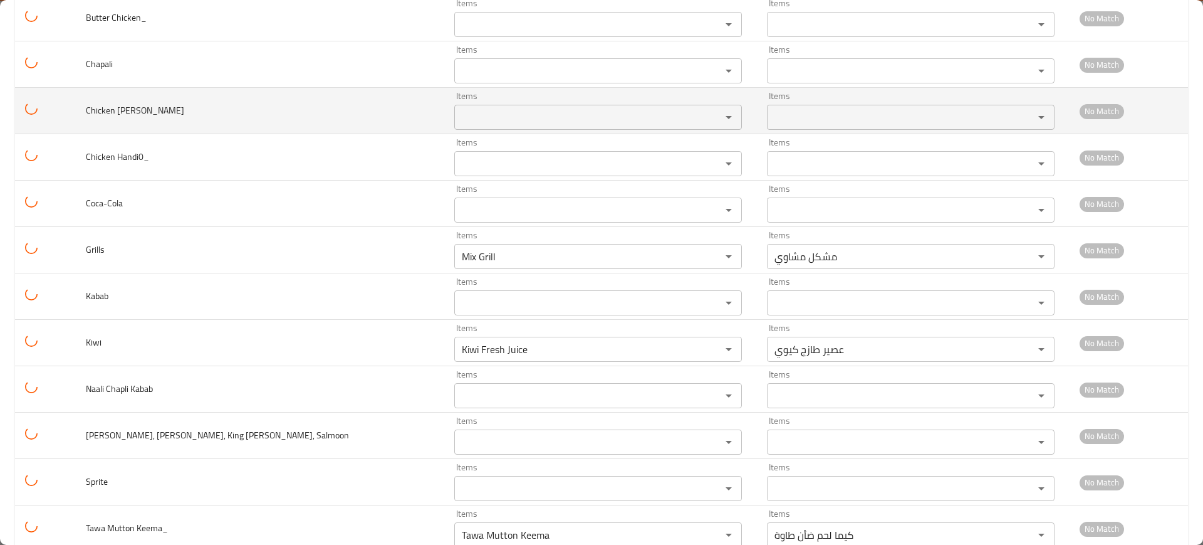
click at [458, 115] on Karahi "Items" at bounding box center [579, 117] width 243 height 18
paste Karahi "[PERSON_NAME]"
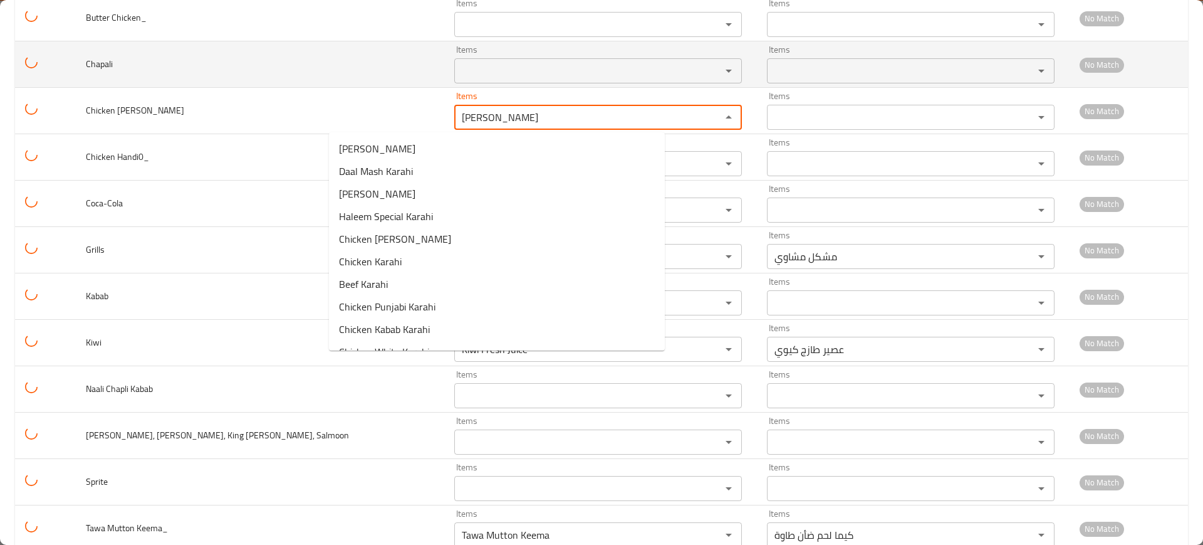
type Karahi "[PERSON_NAME]"
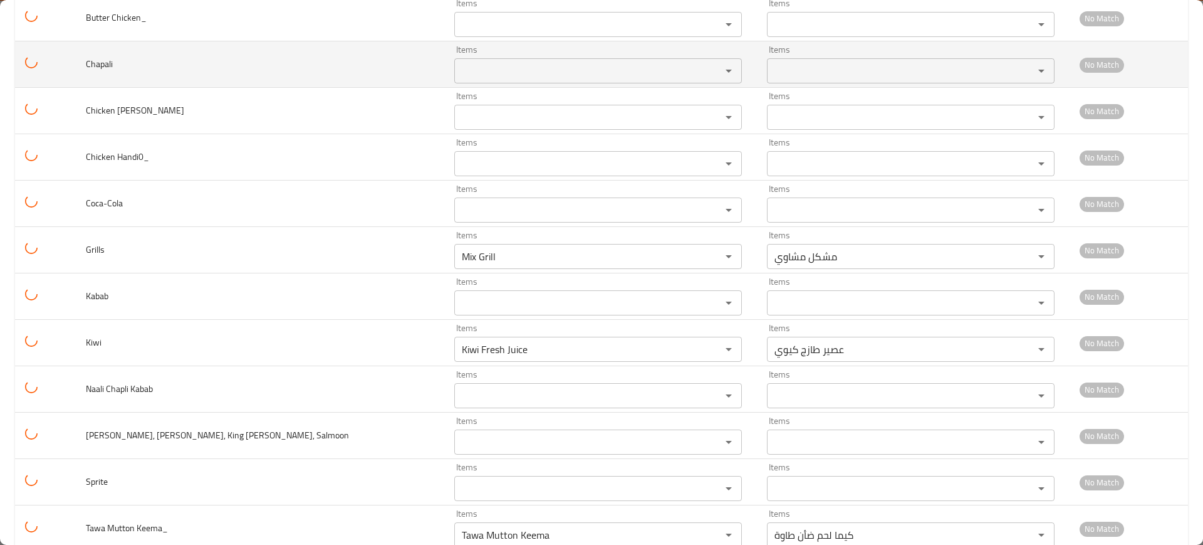
drag, startPoint x: 212, startPoint y: 68, endPoint x: 153, endPoint y: 66, distance: 59.0
click at [211, 68] on td "Chapali" at bounding box center [260, 64] width 369 height 46
click at [88, 61] on td "Chapali" at bounding box center [260, 64] width 369 height 46
click at [458, 68] on input "Items" at bounding box center [579, 71] width 243 height 18
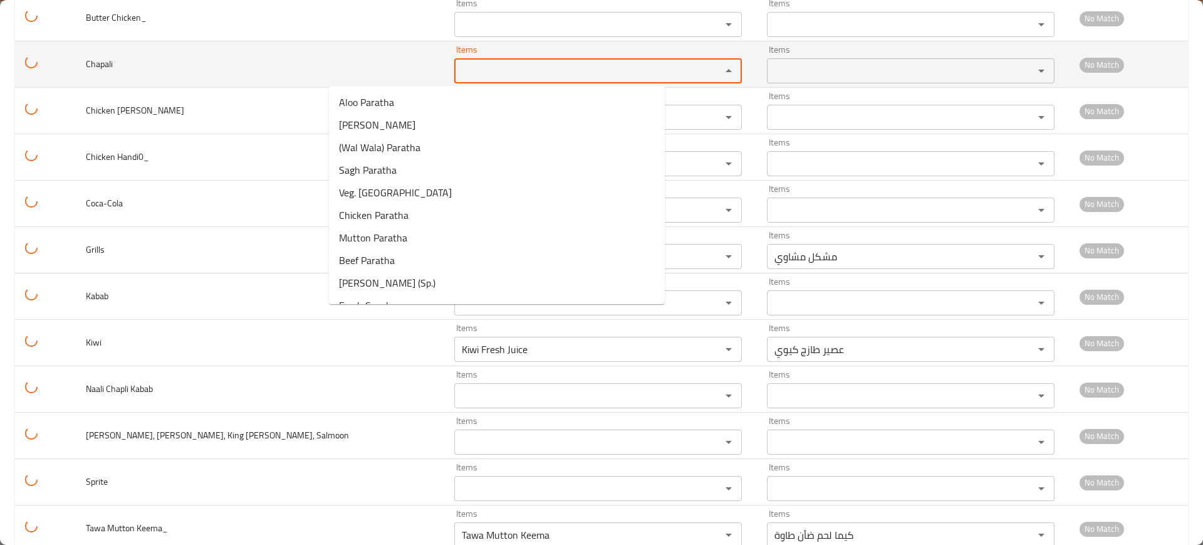
paste input "Chapa"
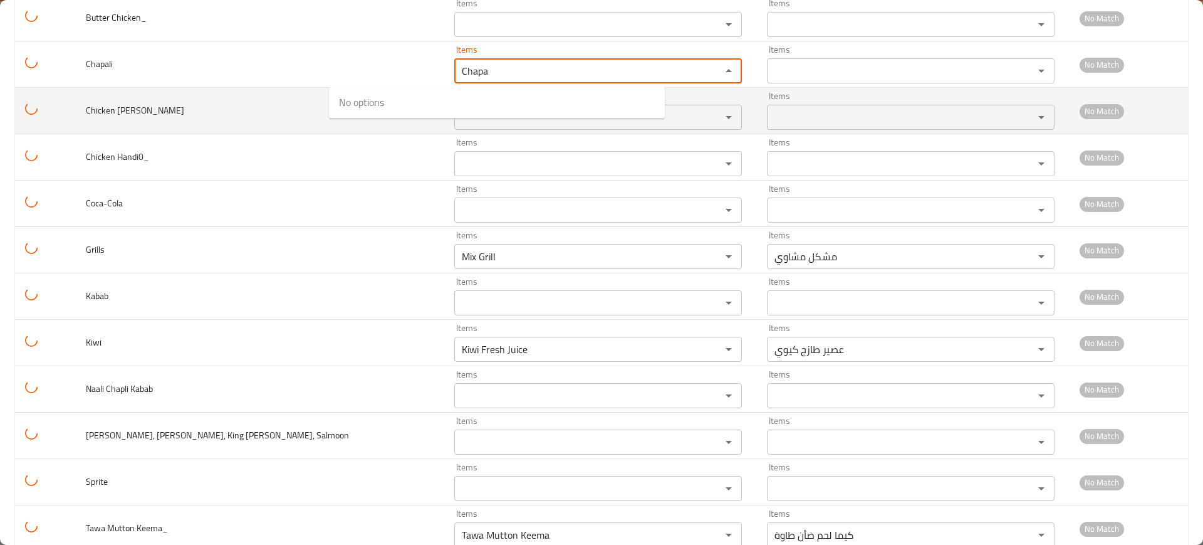
type input "Chapa"
click at [198, 89] on td "Chicken [PERSON_NAME]" at bounding box center [260, 111] width 369 height 46
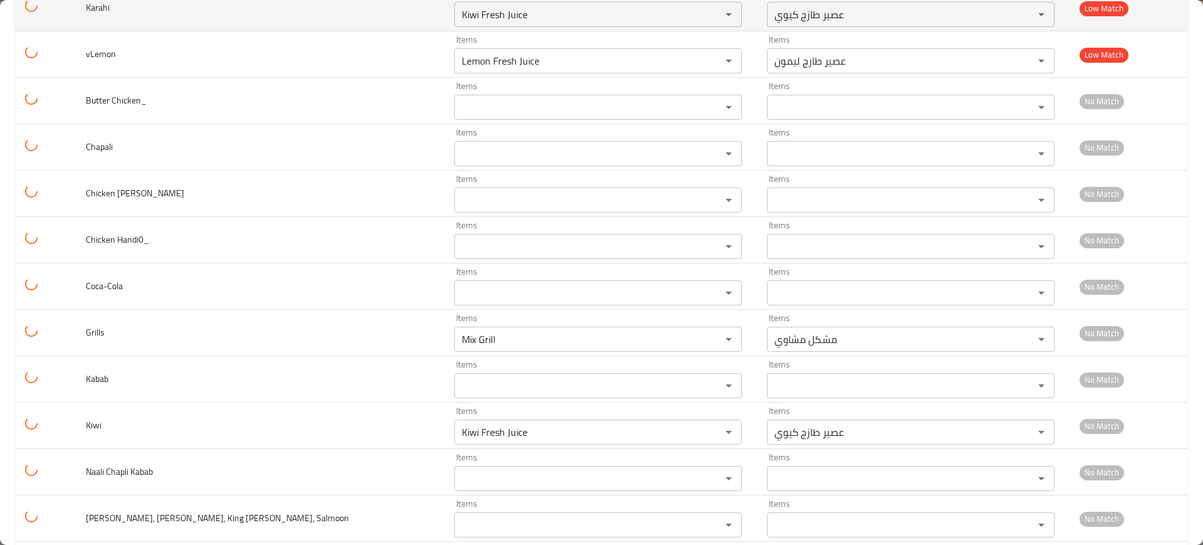
scroll to position [7972, 0]
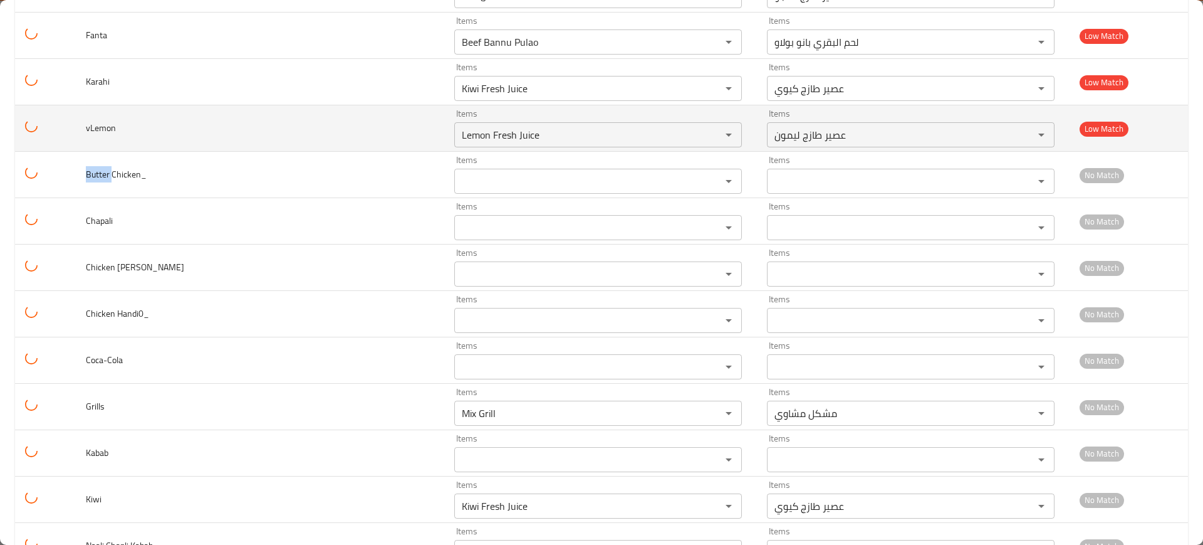
drag, startPoint x: 122, startPoint y: 170, endPoint x: 108, endPoint y: 148, distance: 26.1
click at [92, 165] on td "Butter Chicken_" at bounding box center [260, 175] width 369 height 46
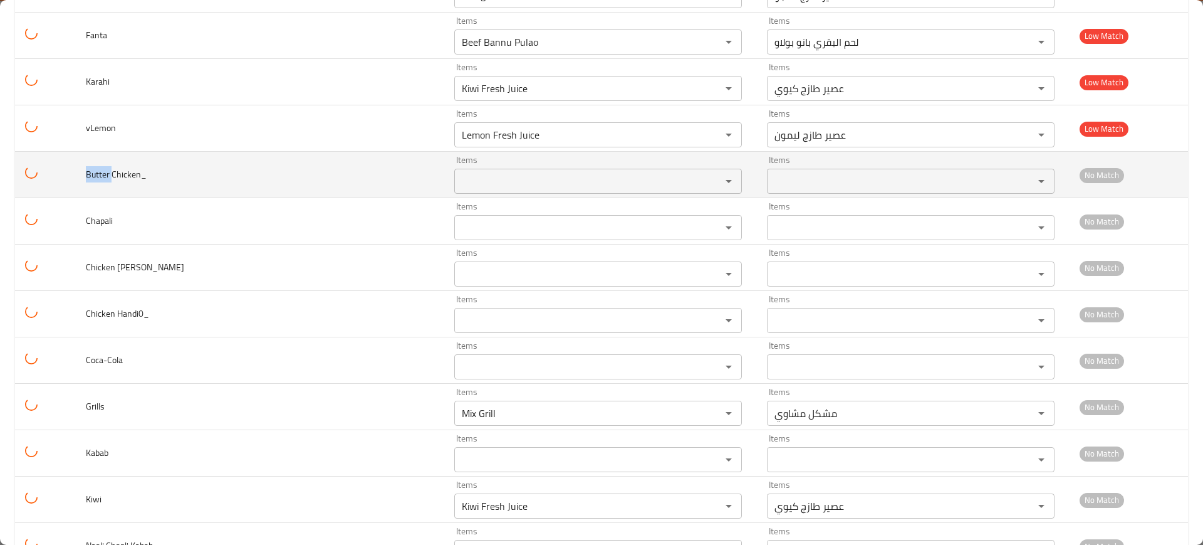
click at [458, 180] on Chicken_ "Items" at bounding box center [579, 181] width 243 height 18
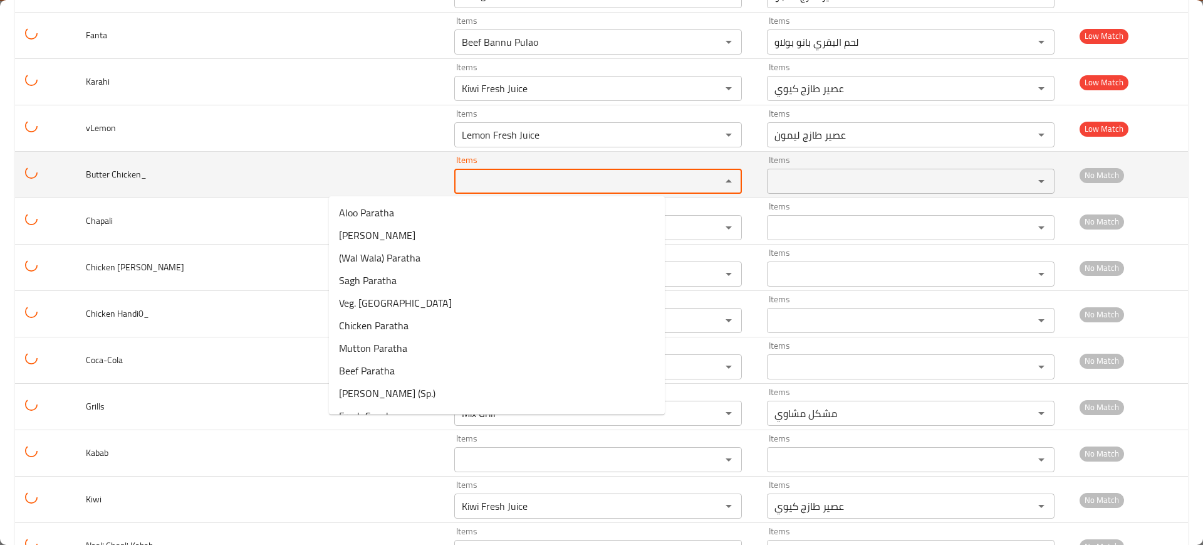
paste Chicken_ "Butter"
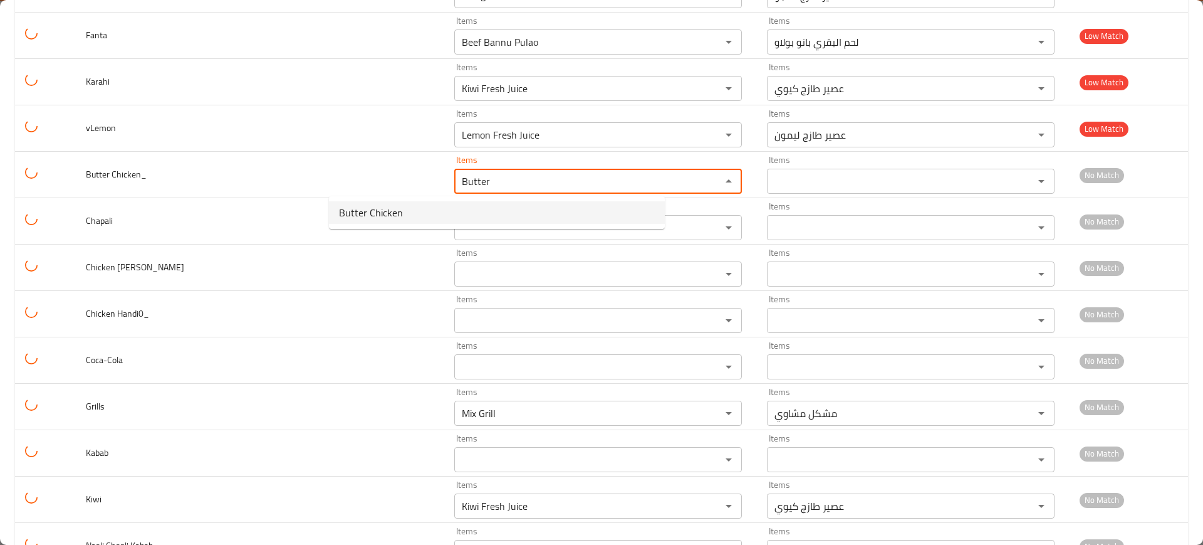
click at [371, 214] on span "Butter Chicken" at bounding box center [371, 212] width 64 height 15
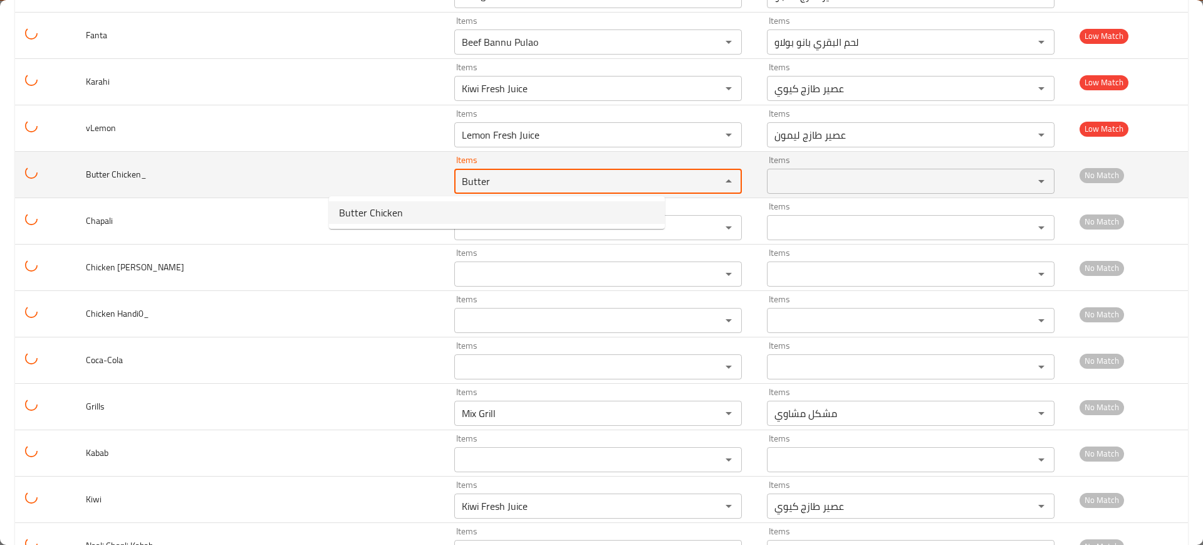
type Chicken_ "Butter Chicken"
type Chicken_-ar "دجاج زبدة"
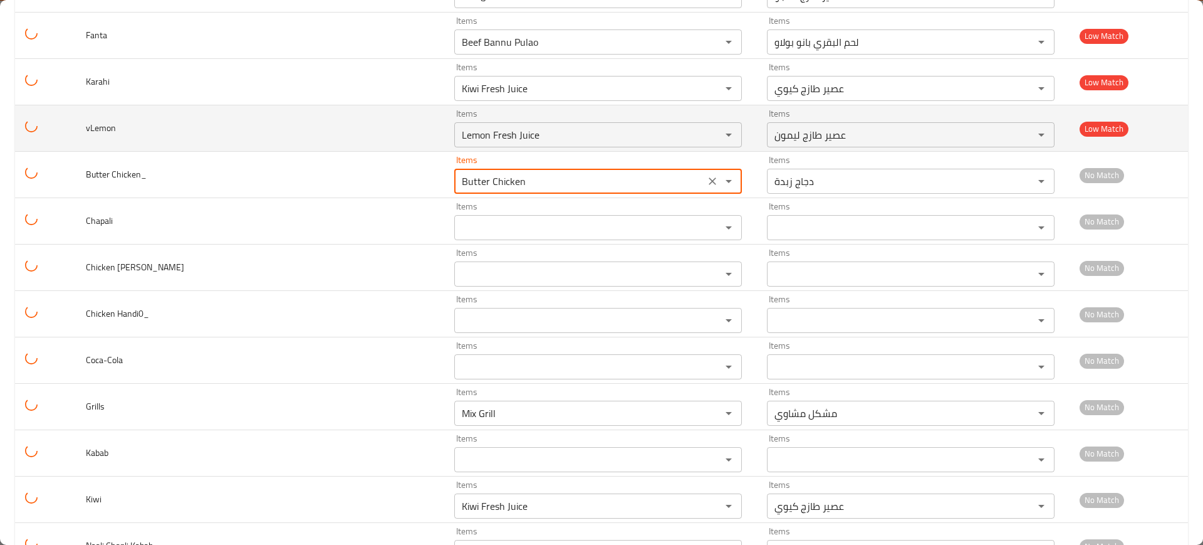
type Chicken_ "Butter Chicken"
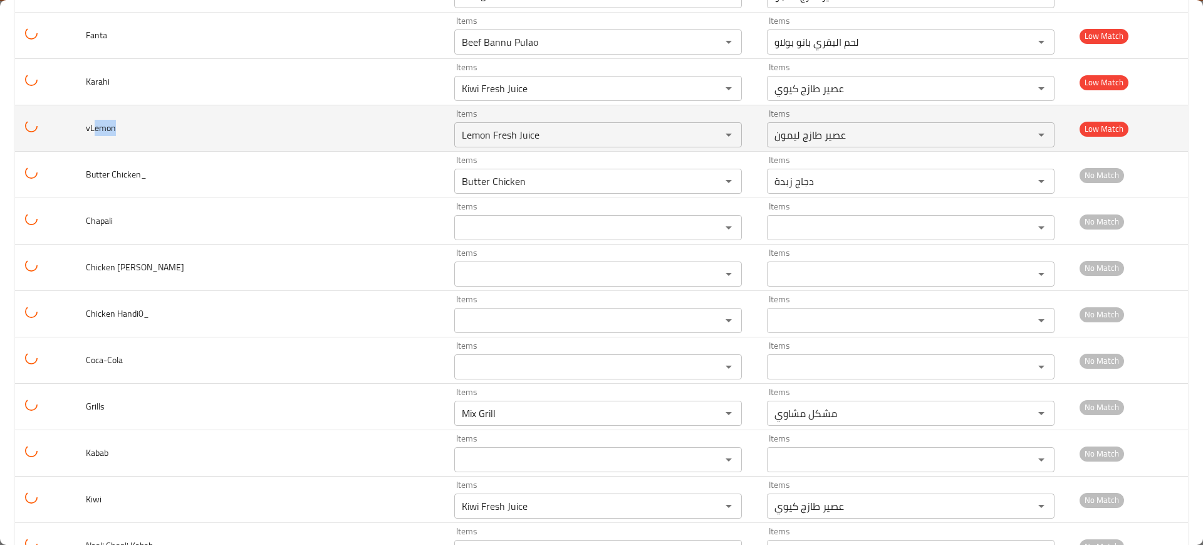
drag, startPoint x: 103, startPoint y: 128, endPoint x: 126, endPoint y: 133, distance: 23.0
click at [126, 133] on td "vLemon" at bounding box center [260, 128] width 369 height 46
click at [458, 139] on input "Lemon Fresh Juice" at bounding box center [579, 135] width 243 height 18
paste input "emon"
type input "Lemon Fresh Juice"
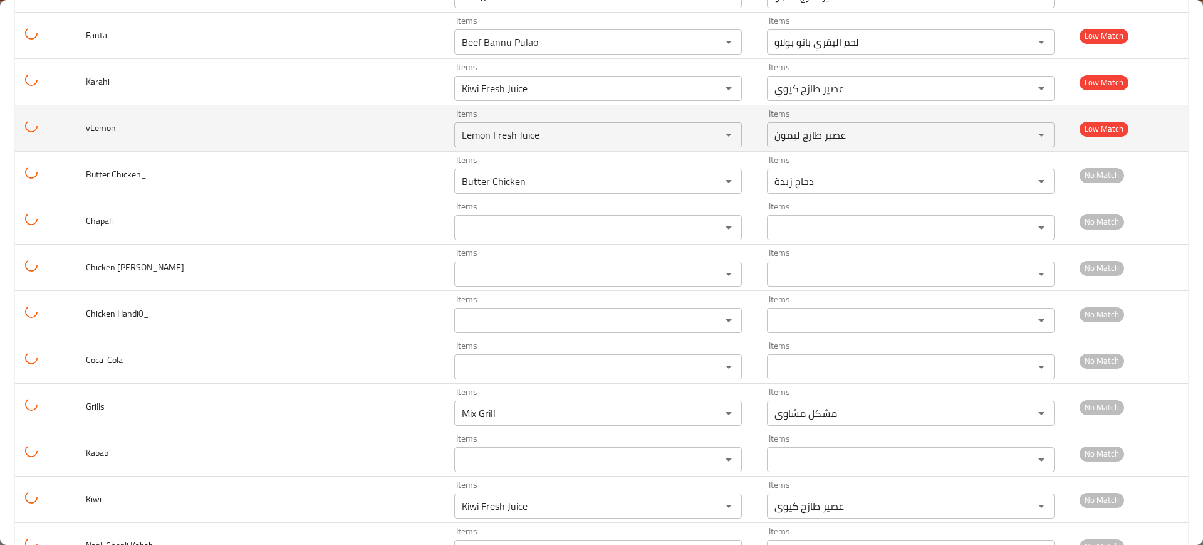
drag, startPoint x: 240, startPoint y: 123, endPoint x: 203, endPoint y: 136, distance: 39.3
click at [238, 122] on td "vLemon" at bounding box center [260, 128] width 369 height 46
drag, startPoint x: 118, startPoint y: 128, endPoint x: 100, endPoint y: 125, distance: 18.6
click at [100, 125] on td "vLemon" at bounding box center [260, 128] width 369 height 46
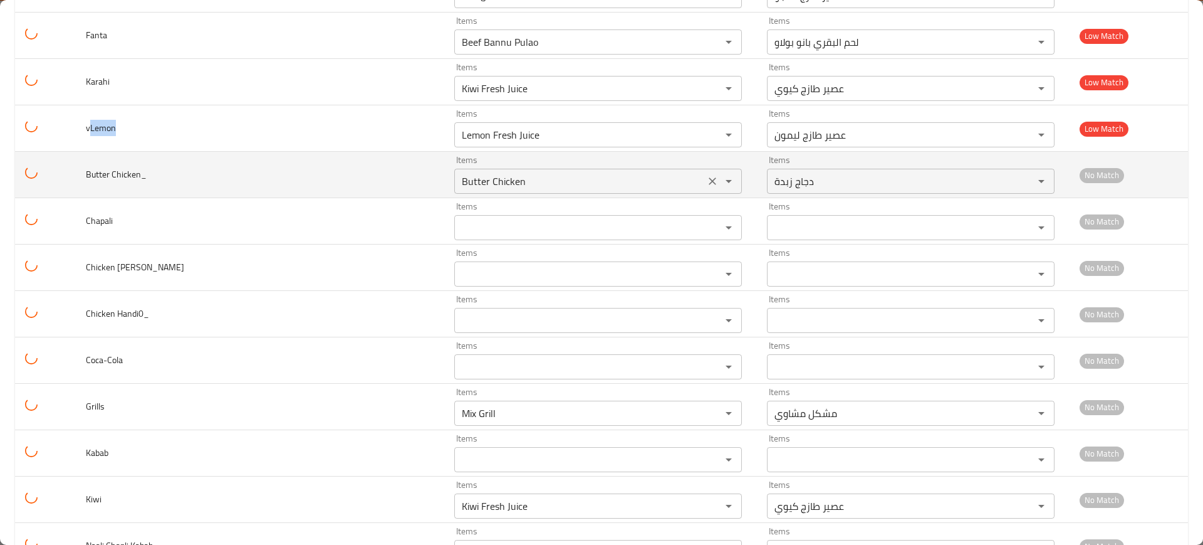
click at [251, 124] on td "vLemon" at bounding box center [260, 128] width 369 height 46
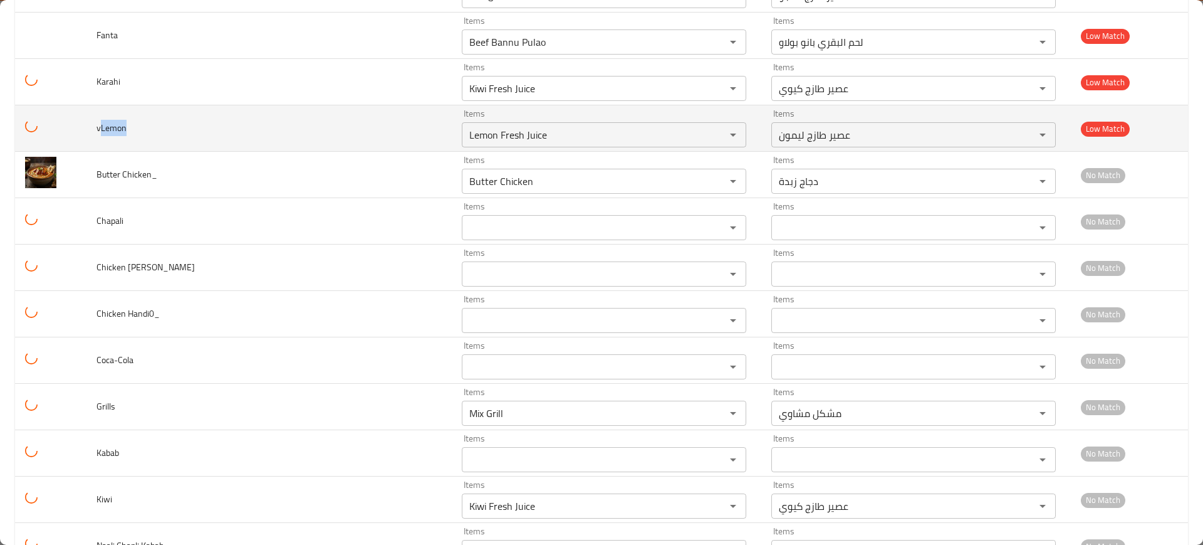
click at [233, 149] on td "vLemon" at bounding box center [269, 128] width 365 height 46
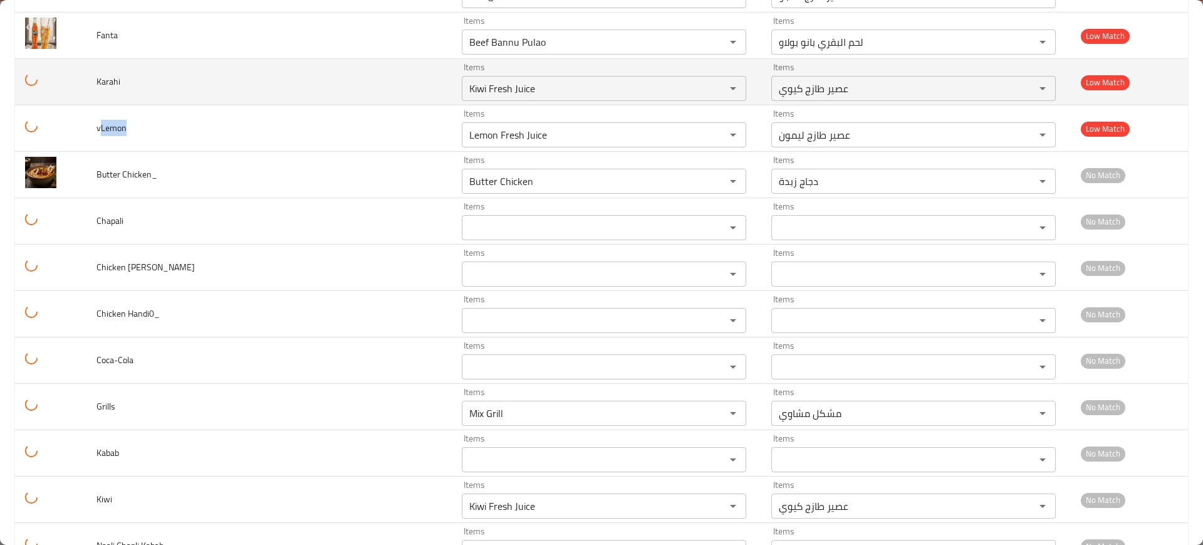
click at [120, 90] on span "Karahi" at bounding box center [109, 81] width 24 height 16
click at [466, 97] on input "Kiwi Fresh Juice" at bounding box center [586, 89] width 240 height 18
paste input "arahi"
type input "Karahi"
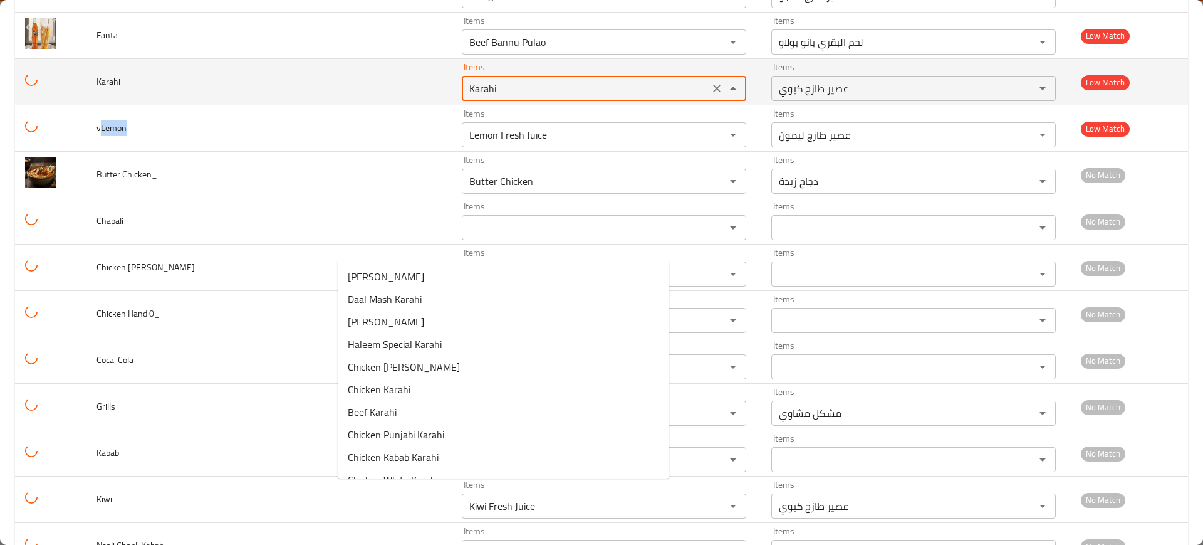
scroll to position [7815, 0]
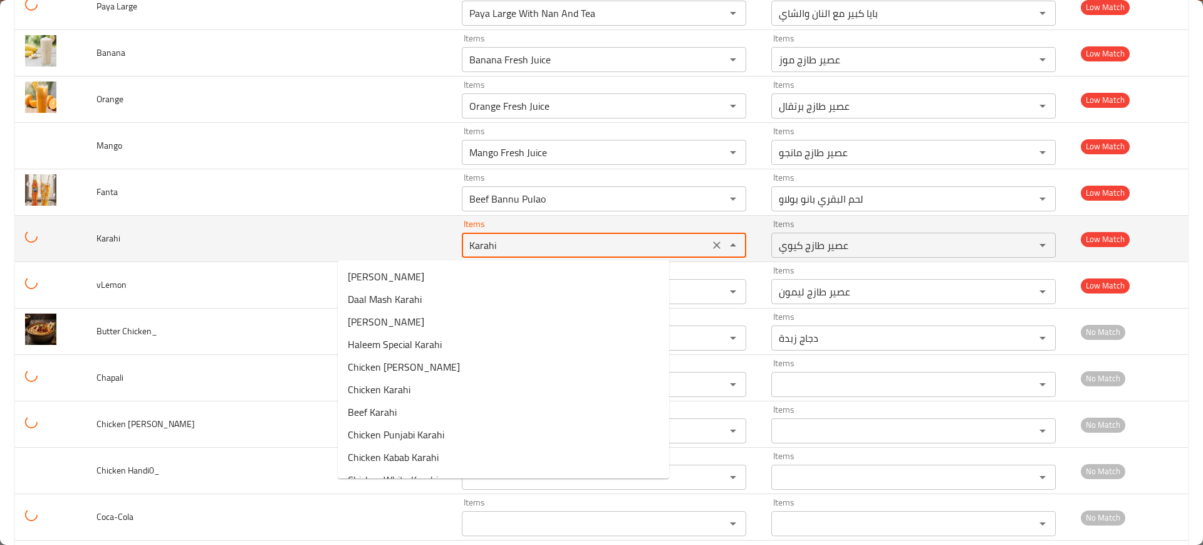
click at [711, 250] on icon "Clear" at bounding box center [717, 245] width 13 height 13
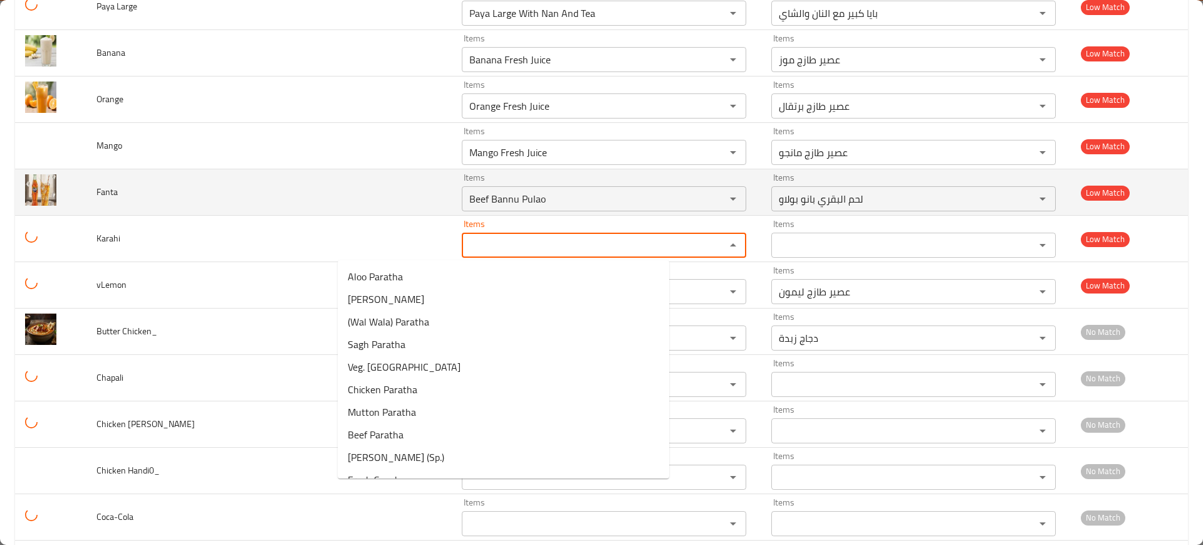
click at [114, 194] on span "Fanta" at bounding box center [107, 192] width 21 height 16
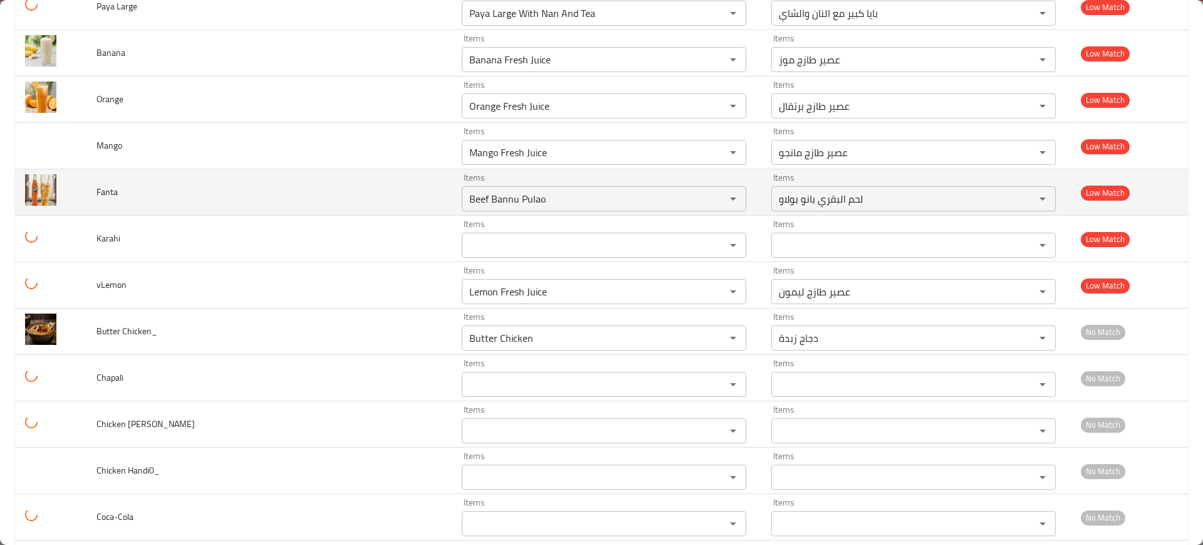
click at [115, 195] on span "Fanta" at bounding box center [107, 192] width 21 height 16
click at [466, 191] on input "Beef Bannu Pulao" at bounding box center [586, 199] width 240 height 18
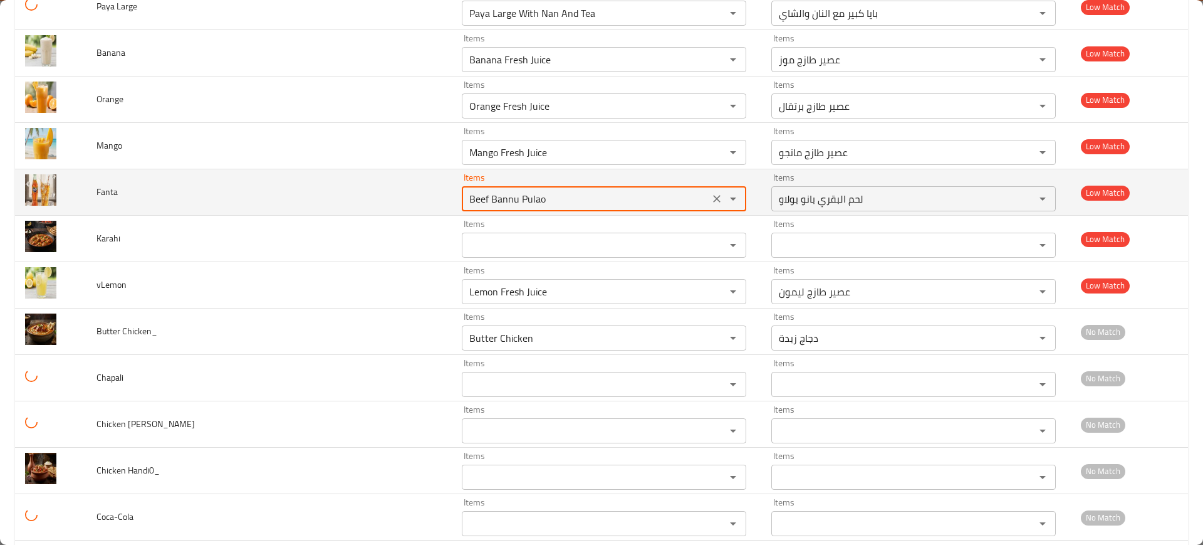
paste input "Fanta"
type input "Fanta"
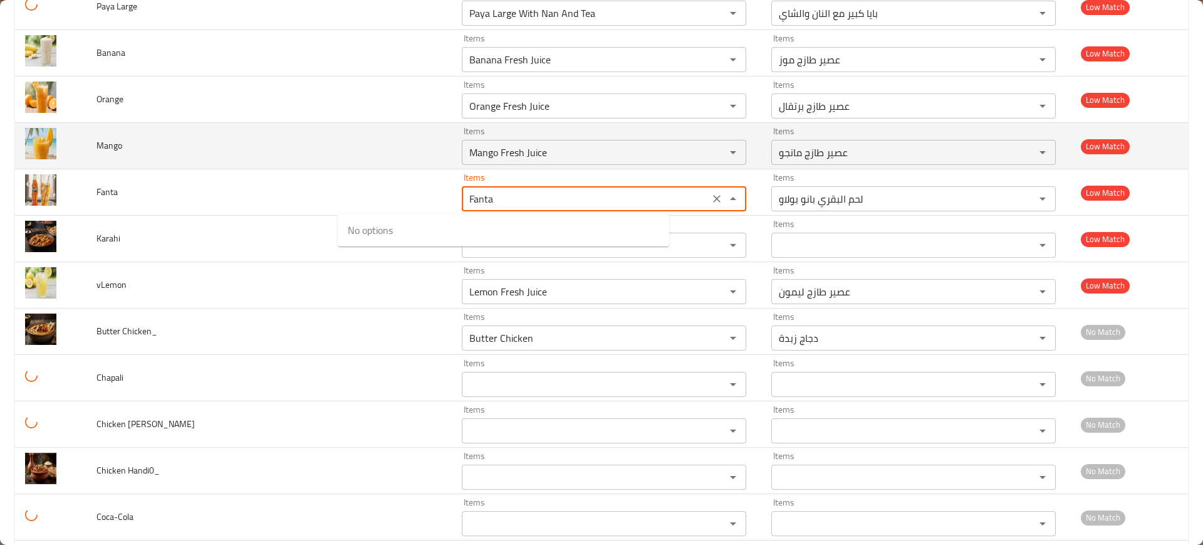
click at [711, 193] on icon "Clear" at bounding box center [717, 198] width 13 height 13
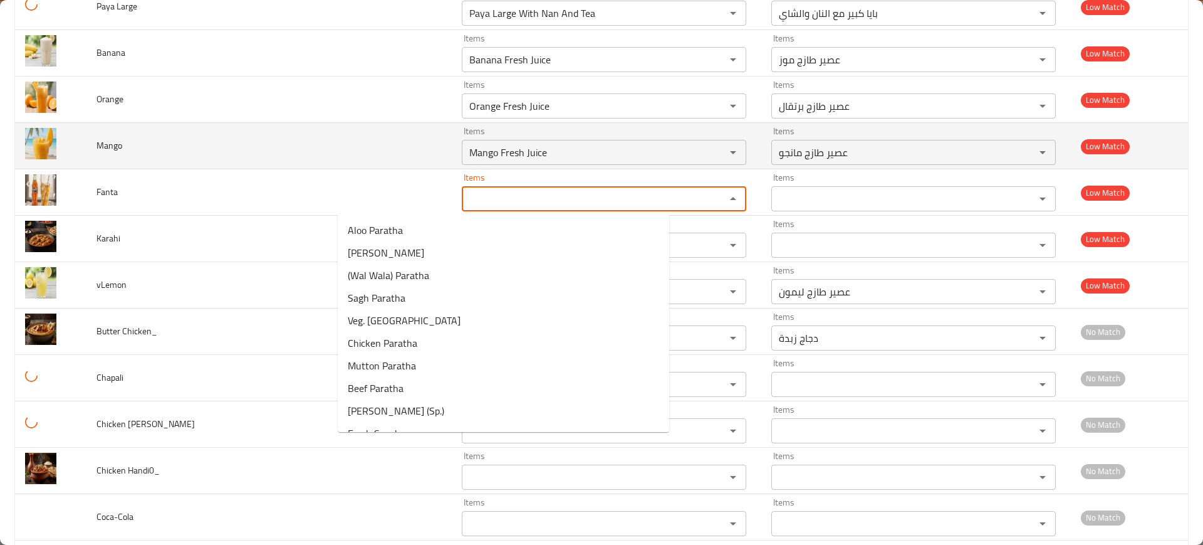
click at [144, 142] on td "Mango" at bounding box center [269, 146] width 365 height 46
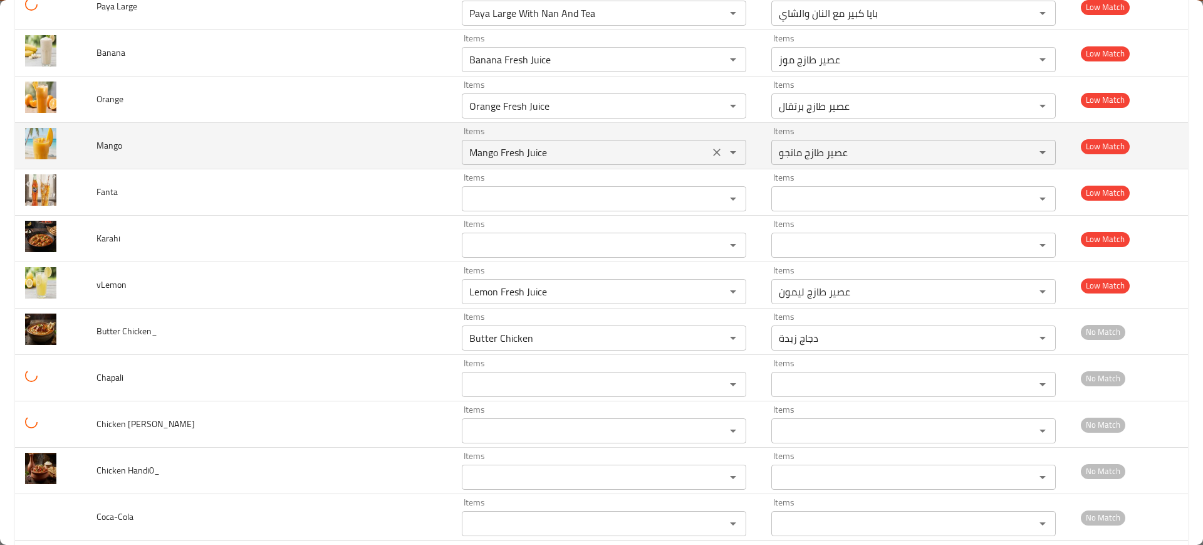
drag, startPoint x: 128, startPoint y: 147, endPoint x: 360, endPoint y: 150, distance: 232.0
click at [105, 147] on td "Mango" at bounding box center [269, 146] width 365 height 46
click at [466, 151] on input "Mango Fresh Juice" at bounding box center [586, 153] width 240 height 18
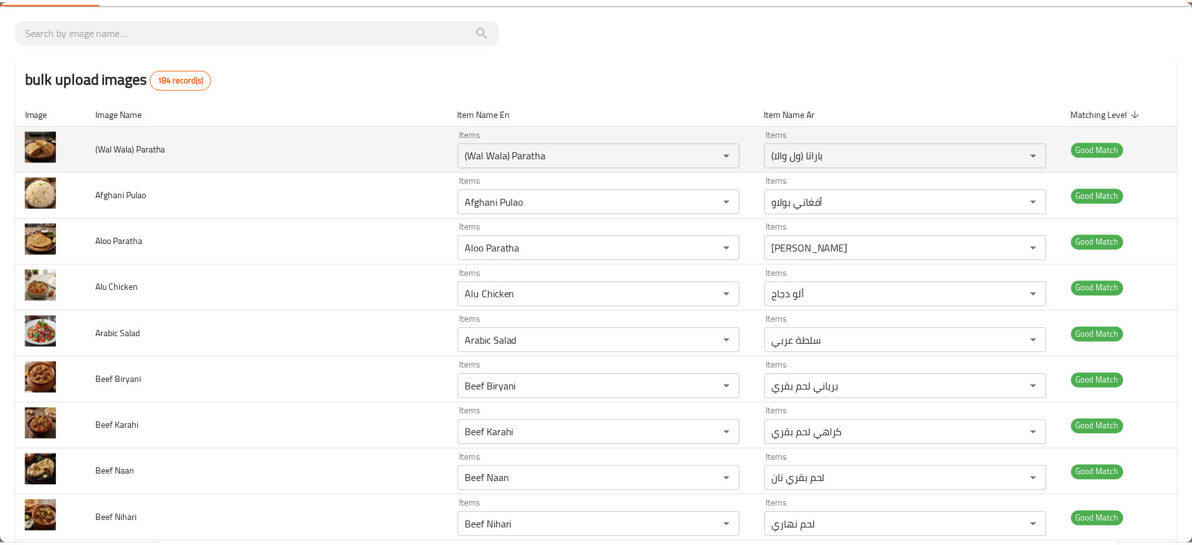
scroll to position [0, 0]
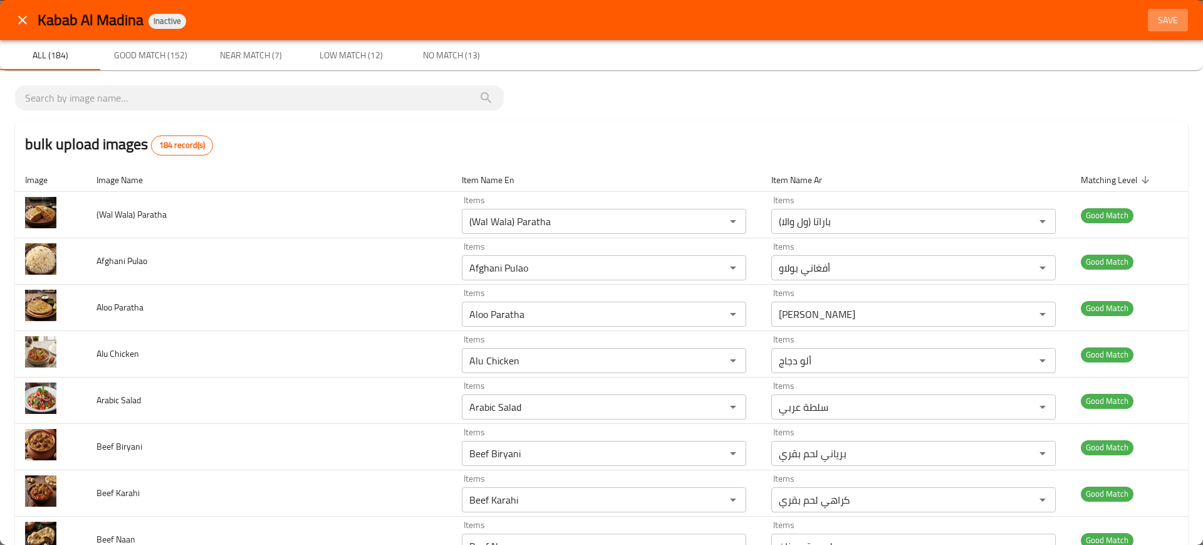
click at [1153, 18] on span "Save" at bounding box center [1168, 21] width 30 height 16
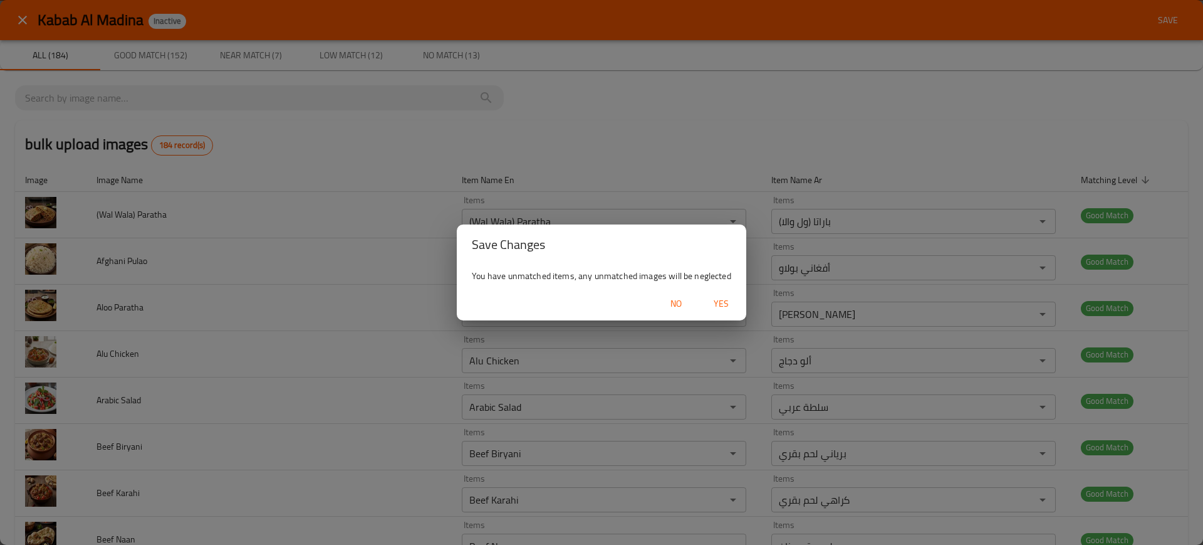
click at [720, 290] on div "No Yes" at bounding box center [602, 303] width 290 height 33
click at [720, 301] on span "Yes" at bounding box center [721, 304] width 30 height 16
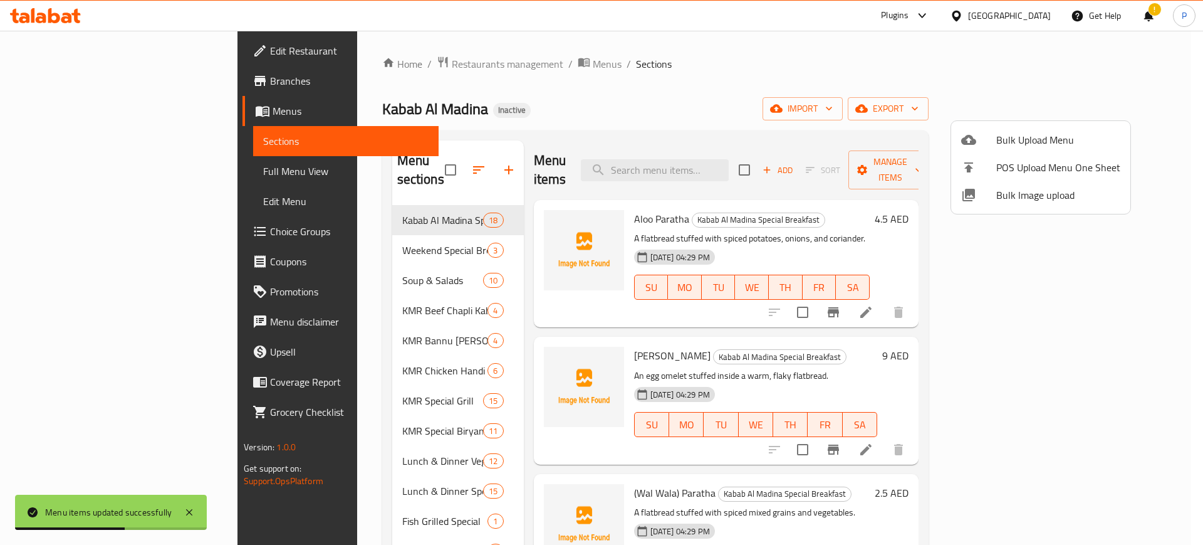
drag, startPoint x: 1109, startPoint y: 73, endPoint x: 1120, endPoint y: 92, distance: 21.6
click at [1109, 75] on div at bounding box center [601, 272] width 1203 height 545
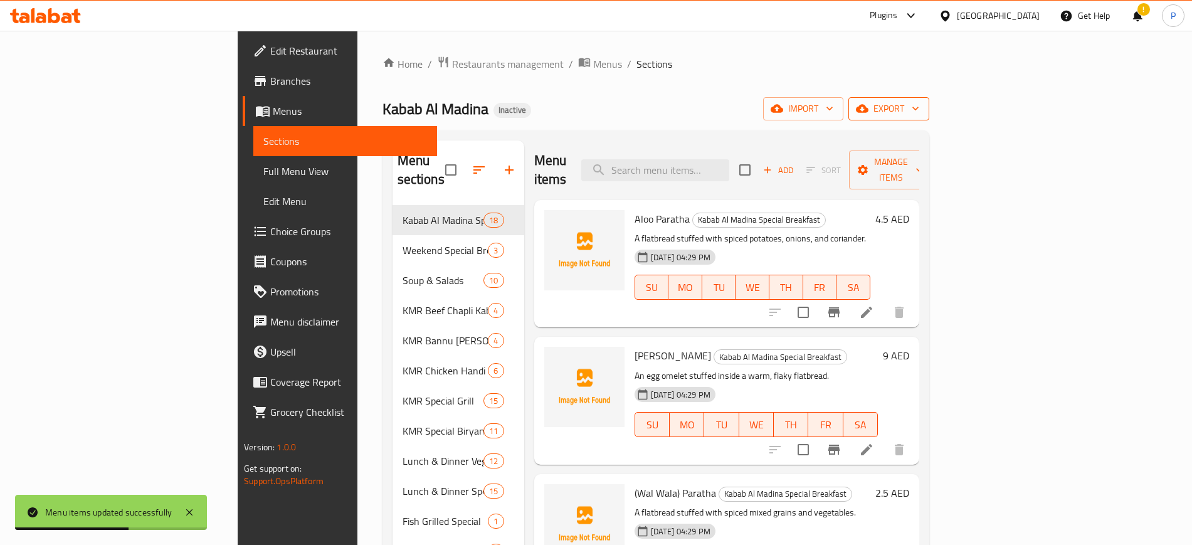
click at [919, 105] on span "export" at bounding box center [888, 109] width 61 height 16
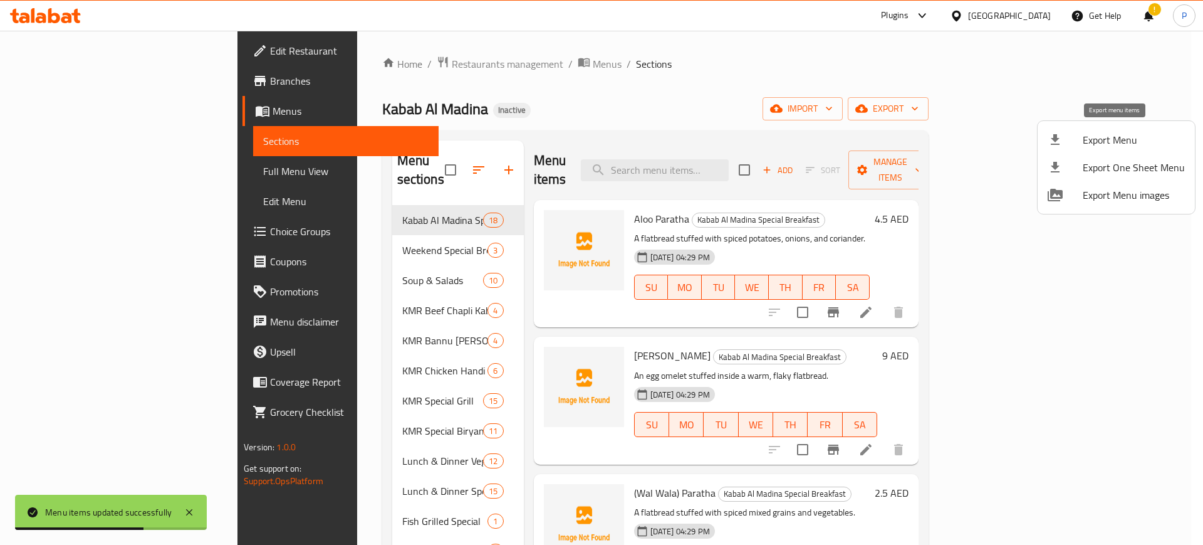
click at [1101, 139] on span "Export Menu" at bounding box center [1134, 139] width 102 height 15
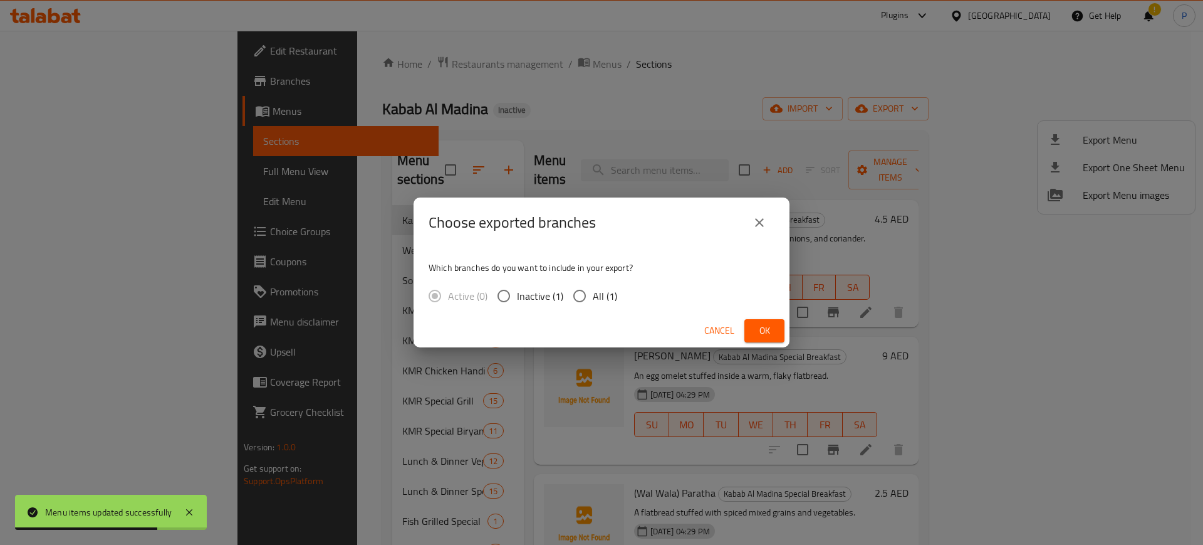
click at [585, 298] on input "All (1)" at bounding box center [580, 296] width 26 height 26
radio input "true"
click at [767, 328] on span "Ok" at bounding box center [765, 331] width 20 height 16
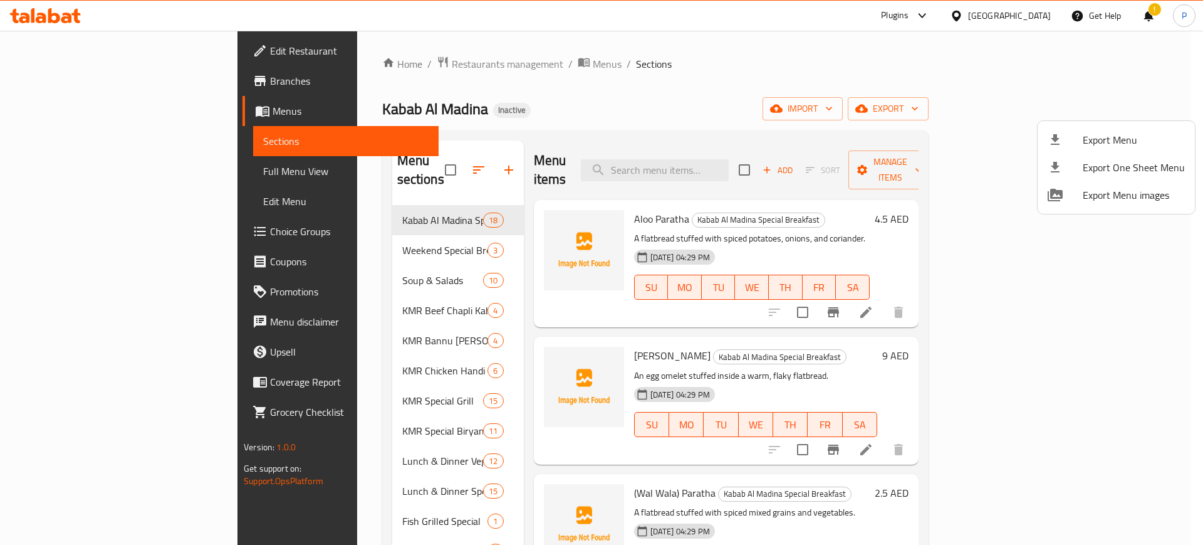
click at [300, 40] on div at bounding box center [601, 272] width 1203 height 545
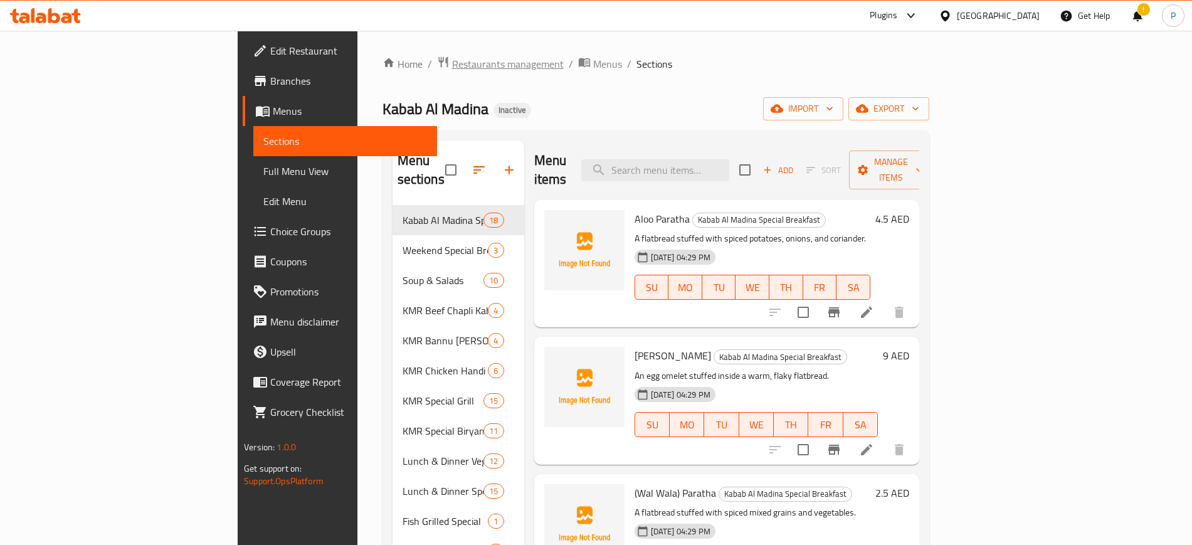
click at [452, 63] on span "Restaurants management" at bounding box center [508, 63] width 112 height 15
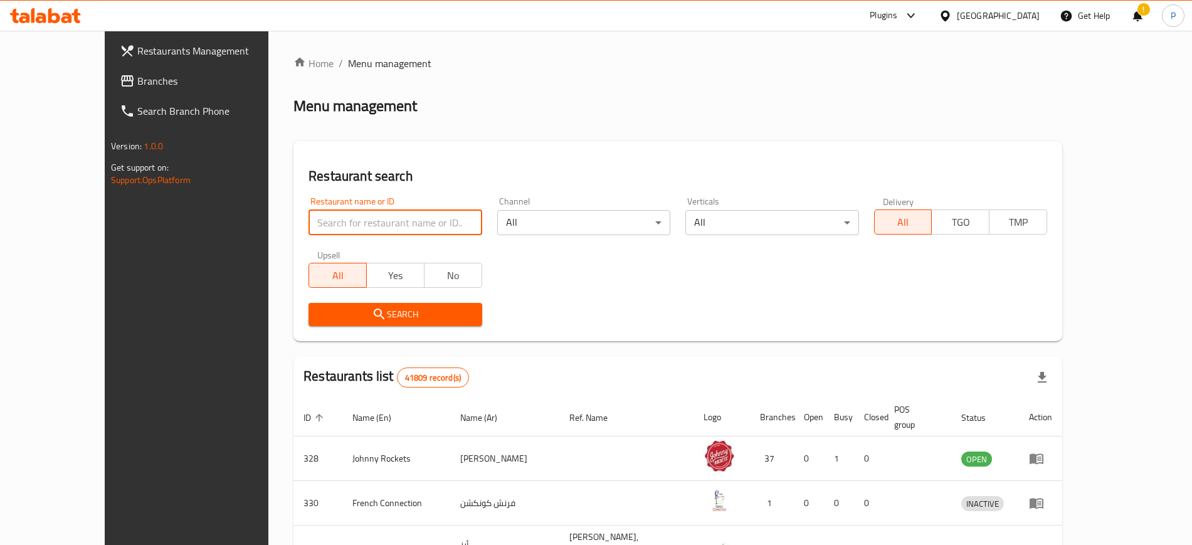
click at [353, 218] on input "search" at bounding box center [394, 222] width 173 height 25
paste input "Al Malla"
type input "Al Malla"
click button "Search" at bounding box center [394, 314] width 173 height 23
